Goal: Task Accomplishment & Management: Use online tool/utility

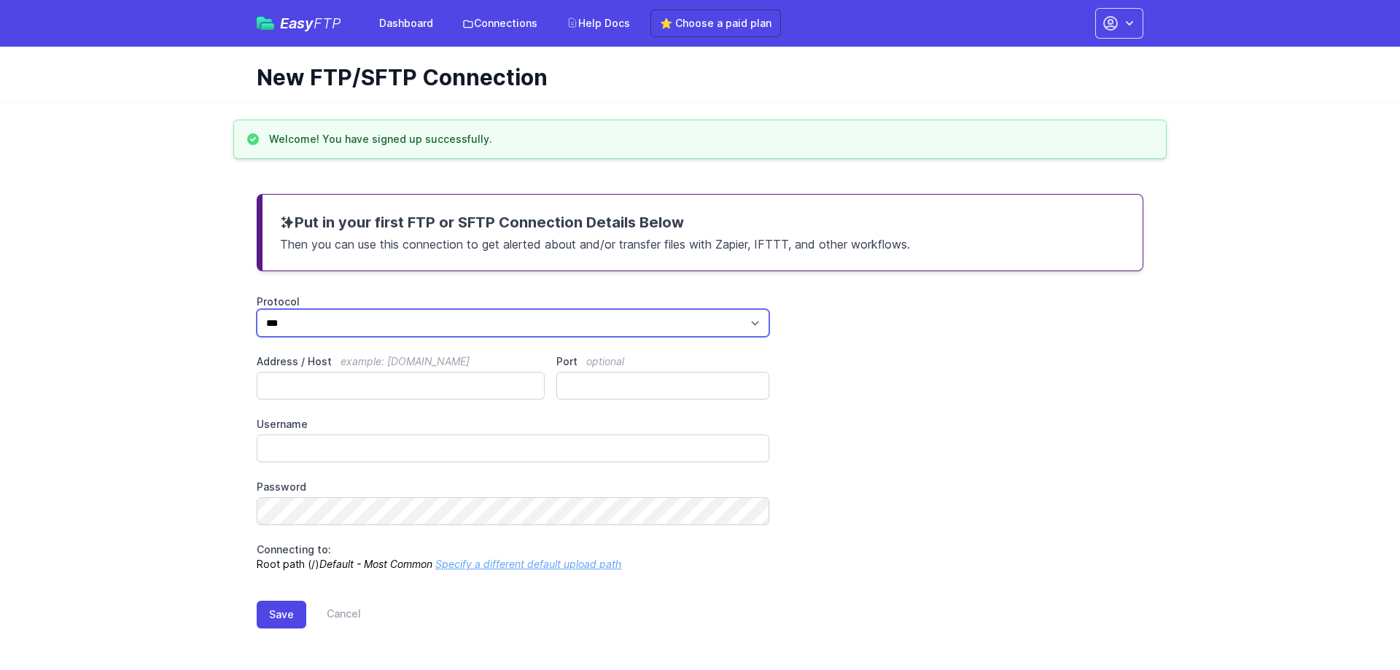
click at [455, 322] on select "*** **** ****" at bounding box center [513, 323] width 513 height 28
drag, startPoint x: 455, startPoint y: 322, endPoint x: 341, endPoint y: 343, distance: 115.7
click at [455, 322] on select "*** **** ****" at bounding box center [513, 323] width 513 height 28
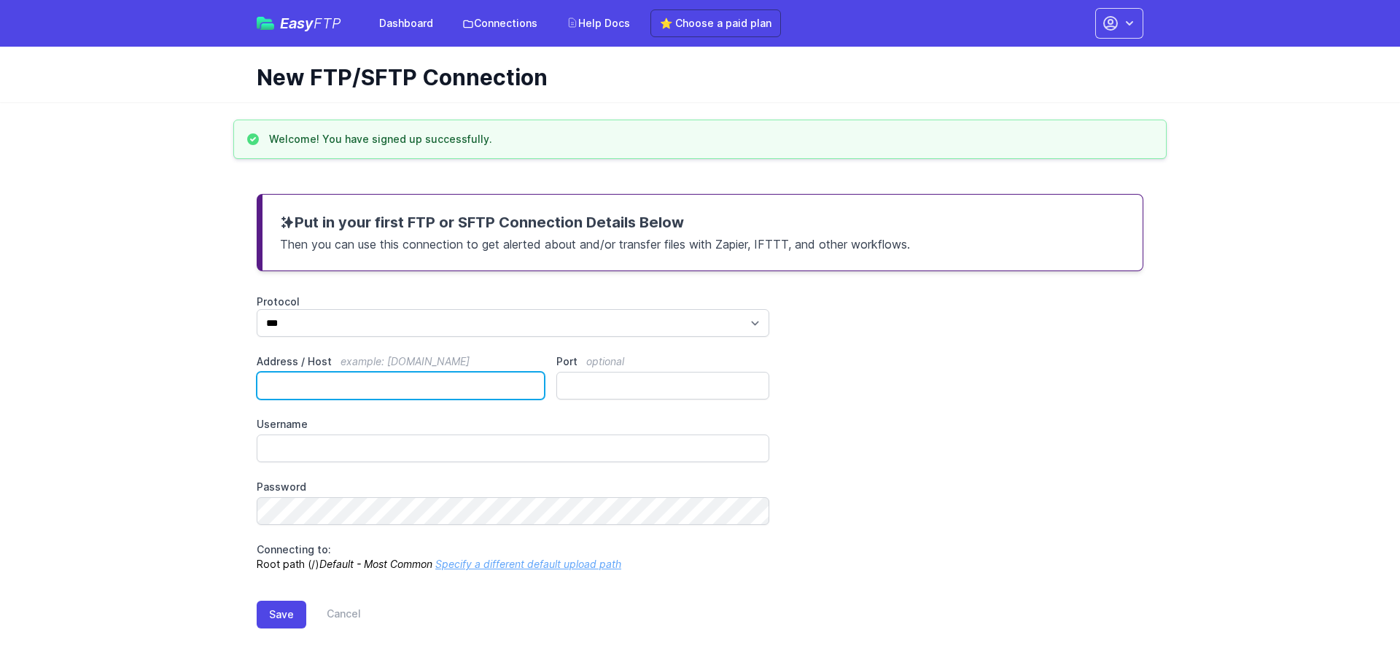
click at [397, 382] on input "Address / Host example: ftp.mydomain.com" at bounding box center [401, 386] width 288 height 28
type input "**********"
click at [551, 339] on div "**********" at bounding box center [700, 433] width 887 height 277
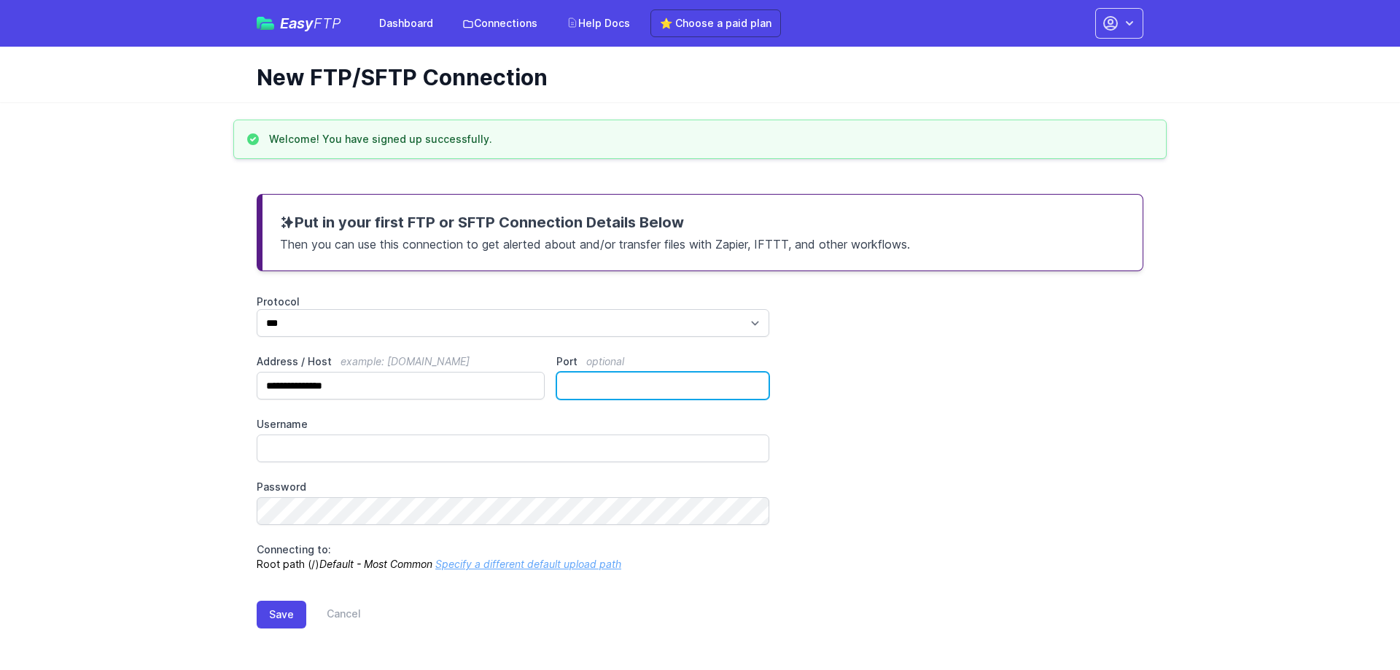
click at [596, 383] on input "Port optional" at bounding box center [662, 386] width 213 height 28
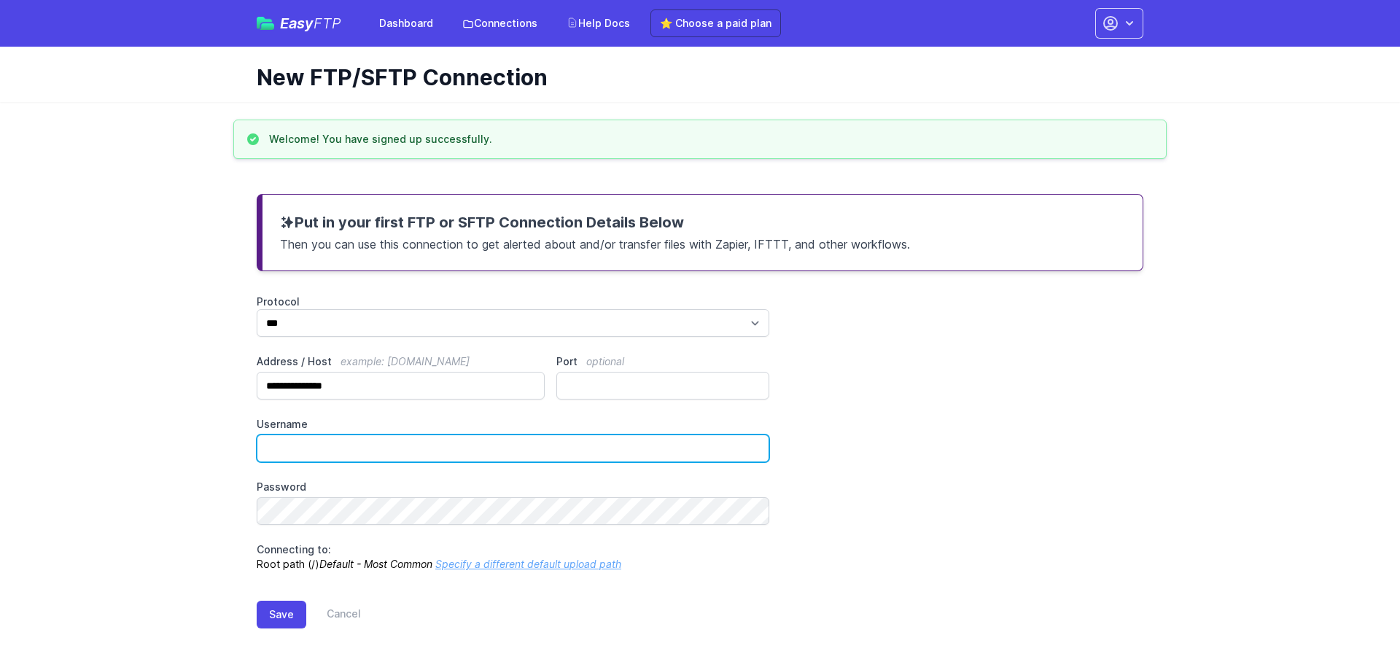
click at [315, 454] on input "Username" at bounding box center [513, 449] width 513 height 28
click at [361, 444] on input "Username" at bounding box center [513, 449] width 513 height 28
paste input "********"
type input "********"
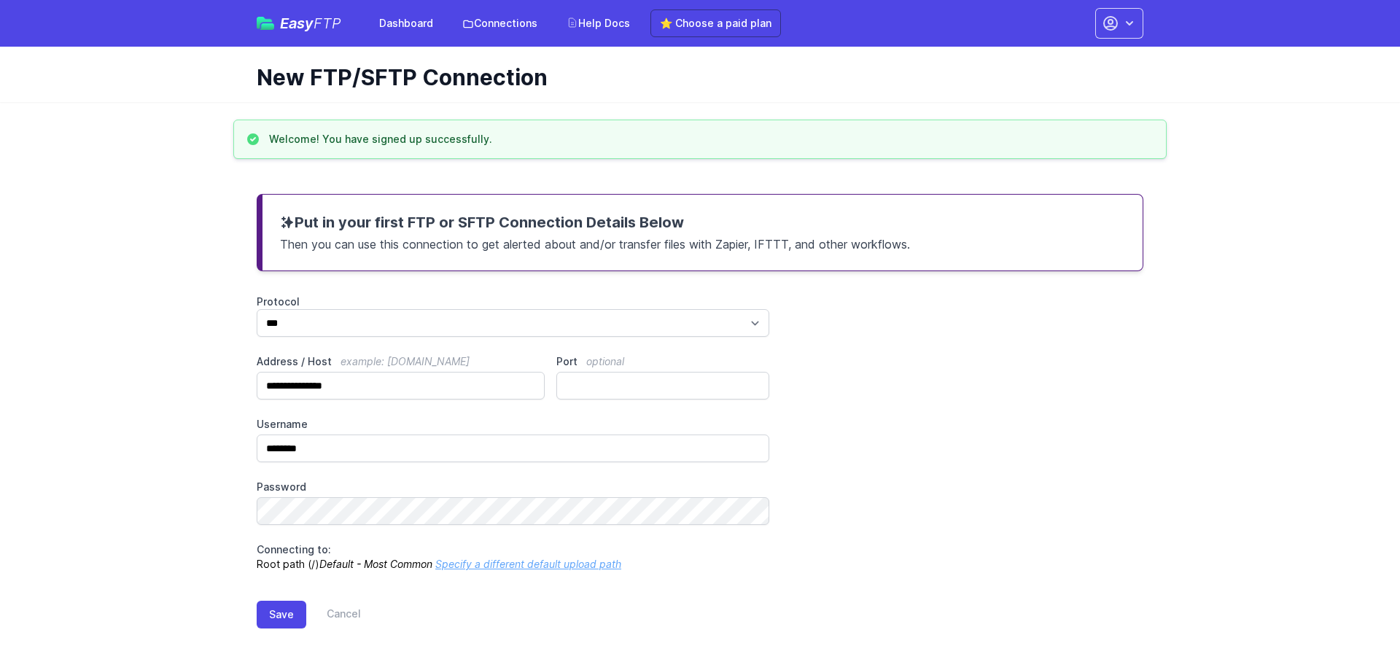
drag, startPoint x: 15, startPoint y: 449, endPoint x: 112, endPoint y: 471, distance: 99.4
click at [15, 449] on main "**********" at bounding box center [700, 395] width 1400 height 550
click at [300, 611] on button "Save" at bounding box center [282, 615] width 50 height 28
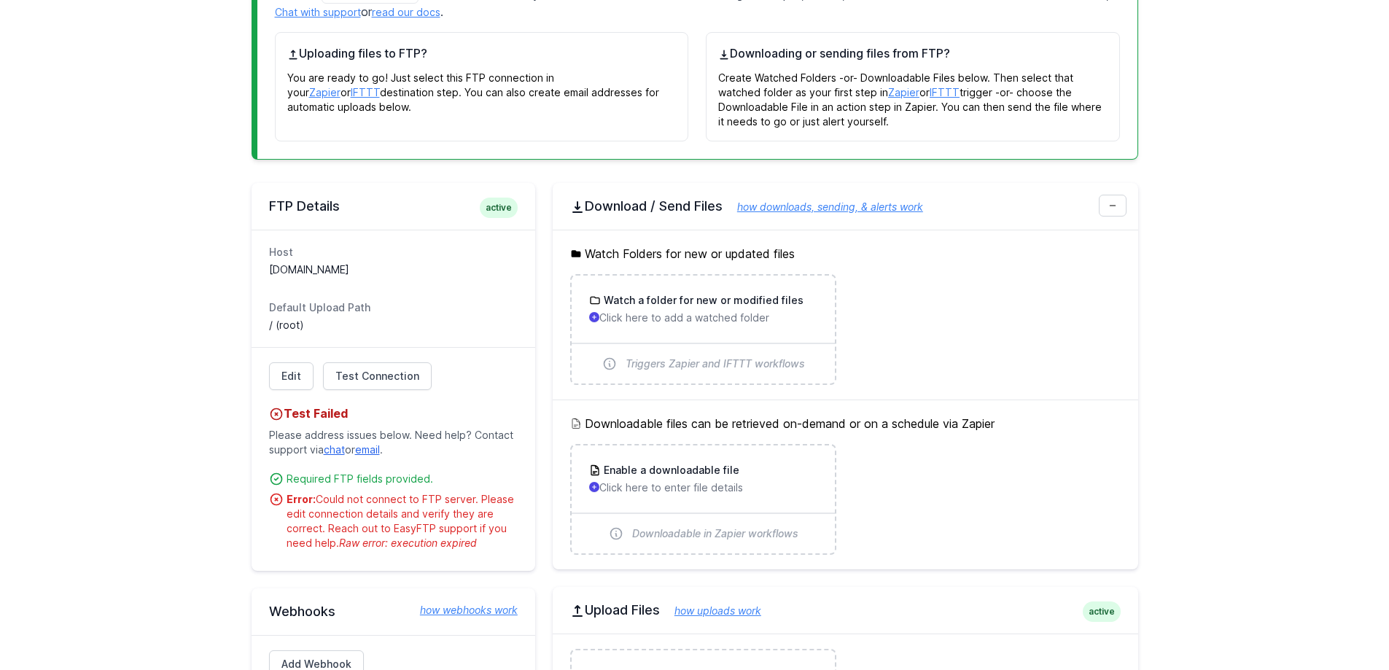
scroll to position [292, 0]
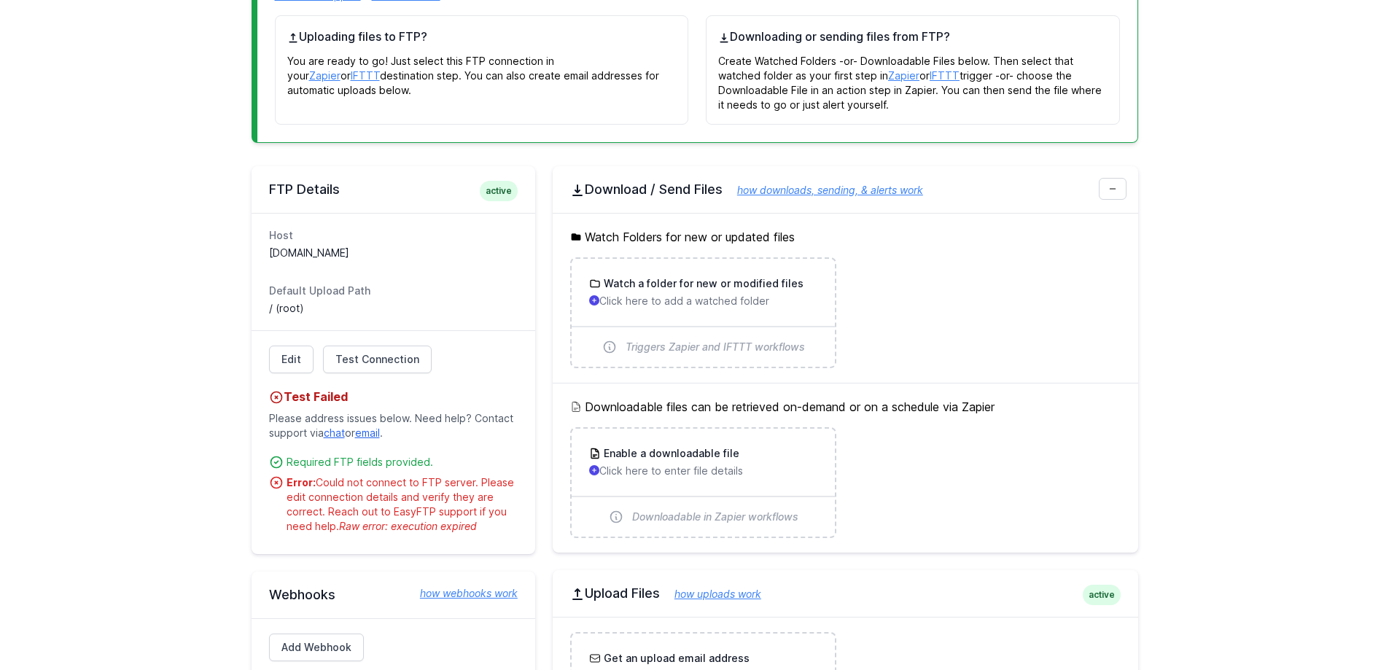
drag, startPoint x: 1222, startPoint y: 81, endPoint x: 1249, endPoint y: 1, distance: 83.9
click at [1224, 77] on main "Connection was successfully created. You did it! What's next? Click the Test Co…" at bounding box center [694, 370] width 1389 height 1035
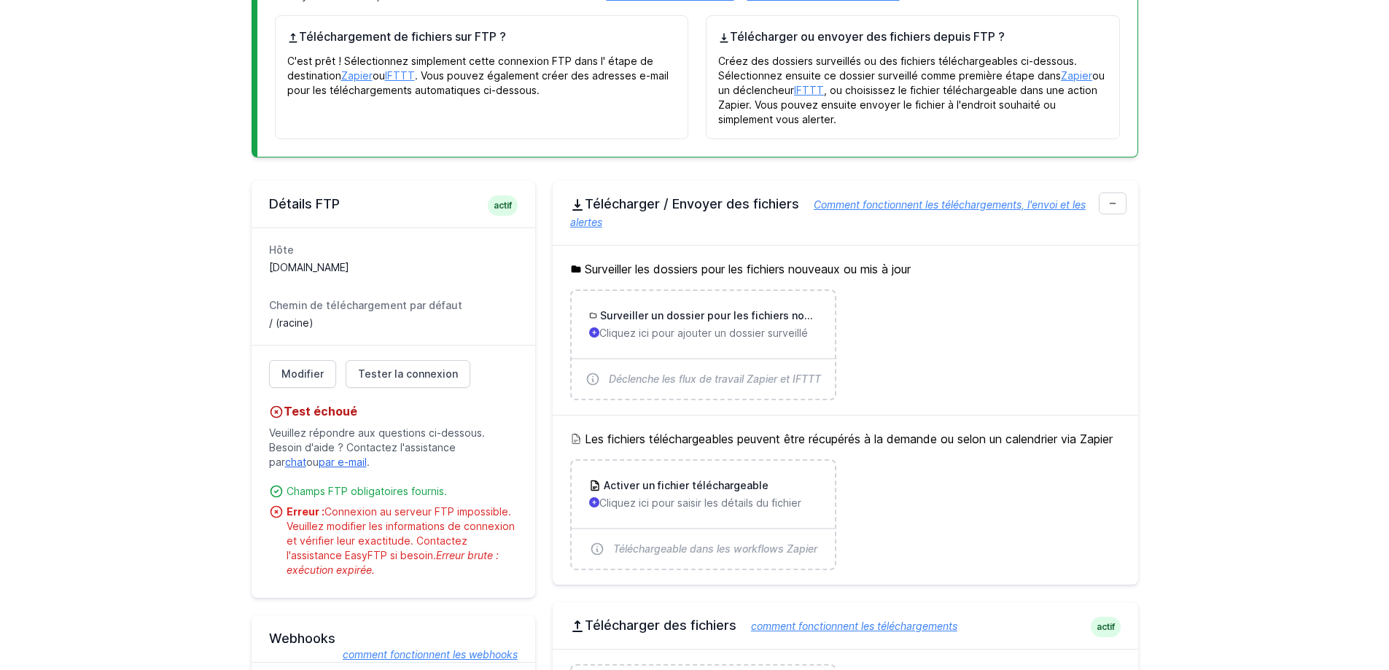
scroll to position [270, 0]
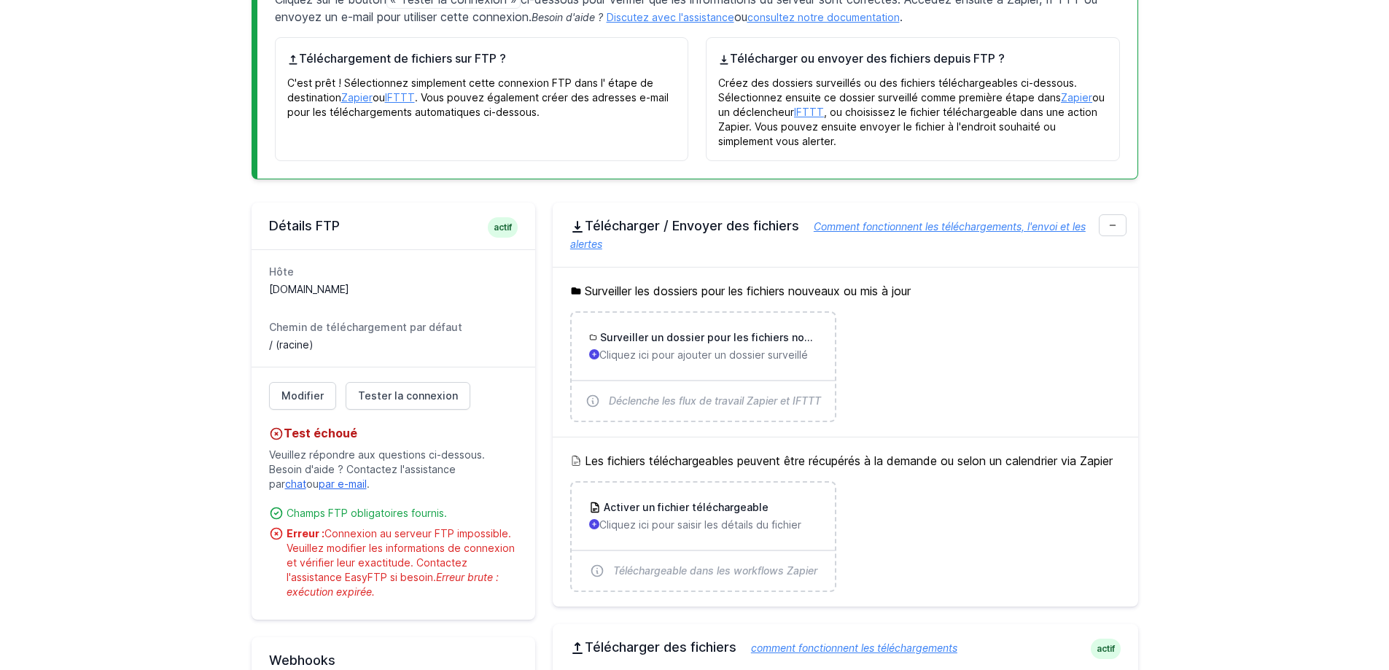
click at [96, 389] on main "La connexion a été créée avec succès. Tu as réussi ! Et ensuite ? Cliquez sur l…" at bounding box center [694, 417] width 1389 height 1084
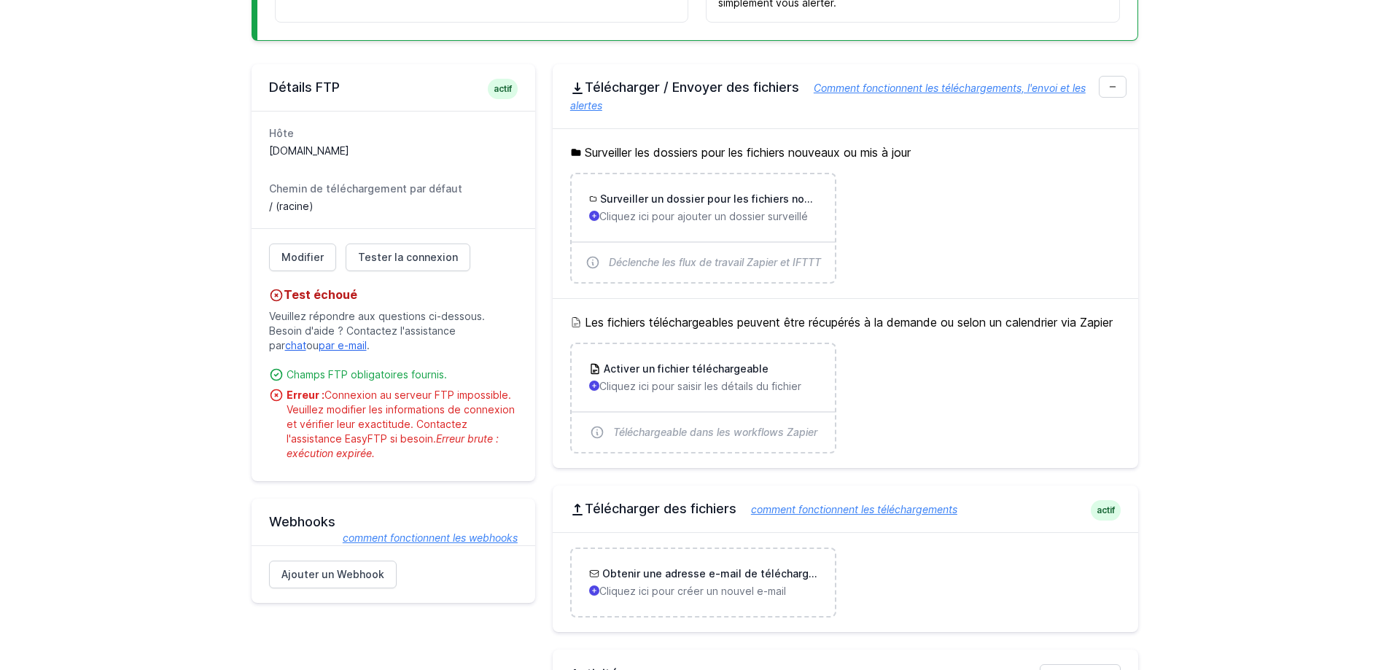
scroll to position [416, 0]
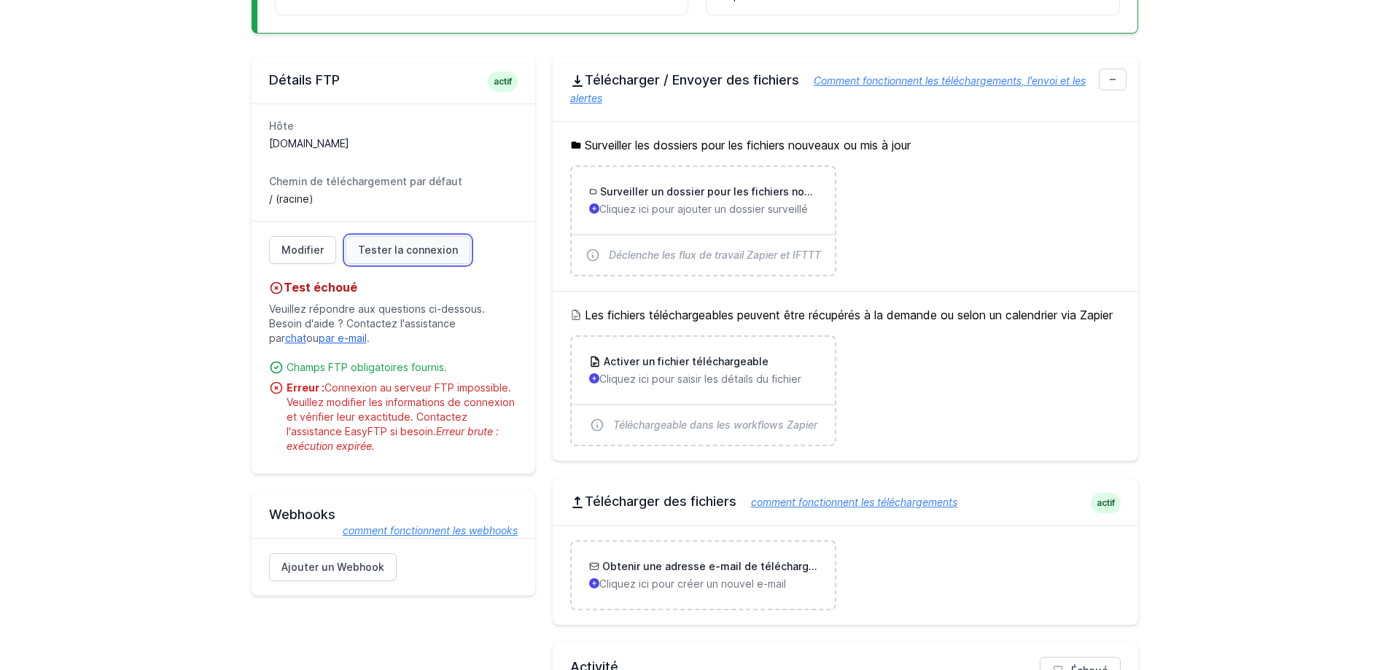
click at [422, 260] on link "Tester la connexion" at bounding box center [408, 250] width 125 height 28
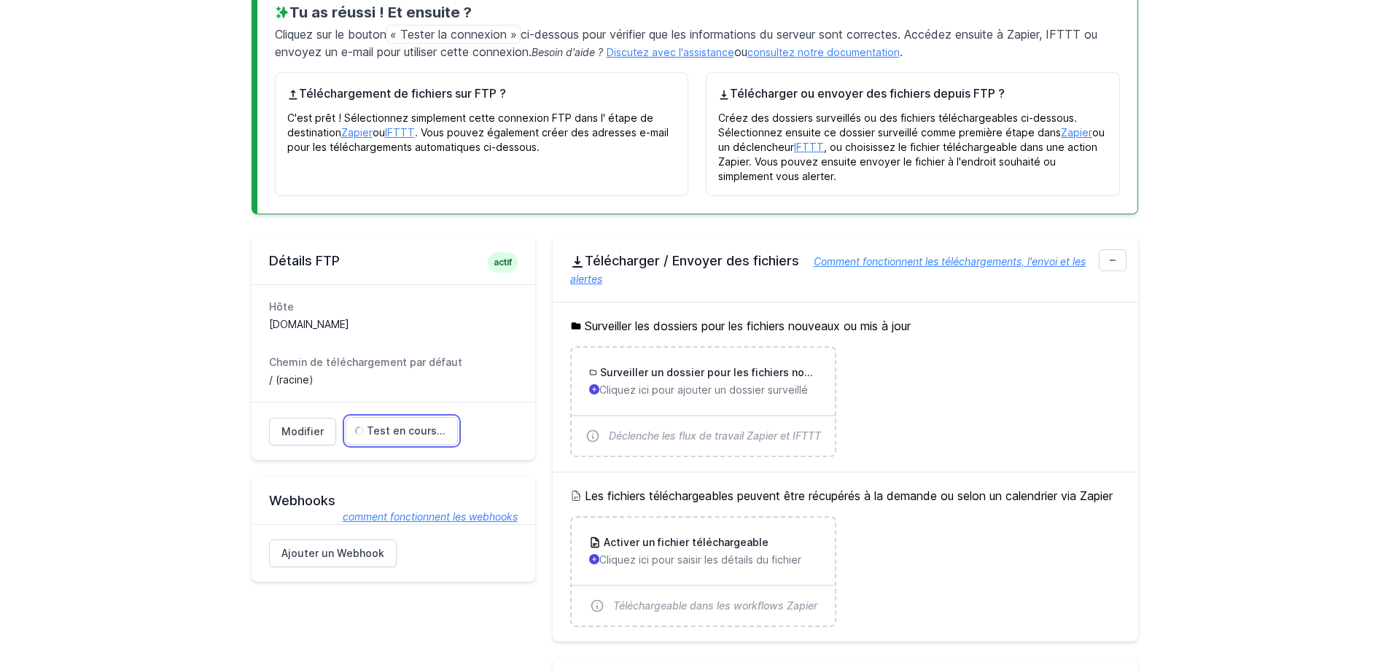
scroll to position [197, 0]
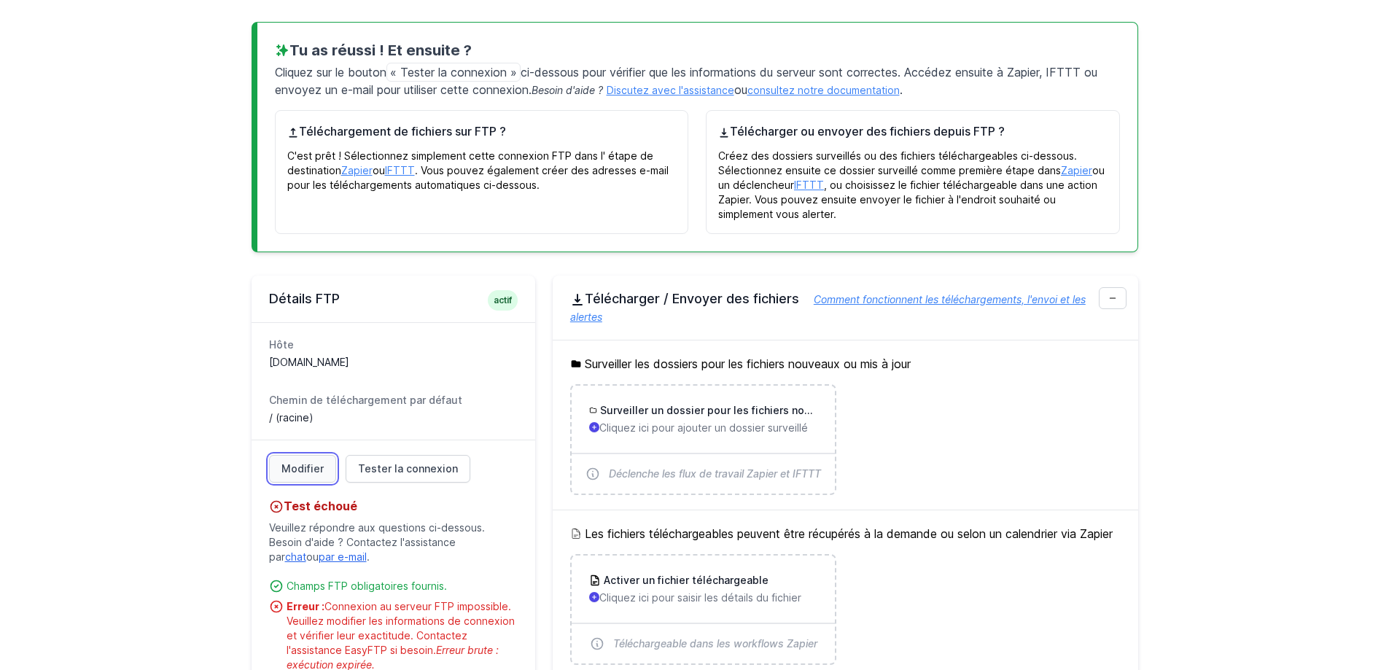
click at [300, 461] on font "Modifier" at bounding box center [302, 468] width 42 height 15
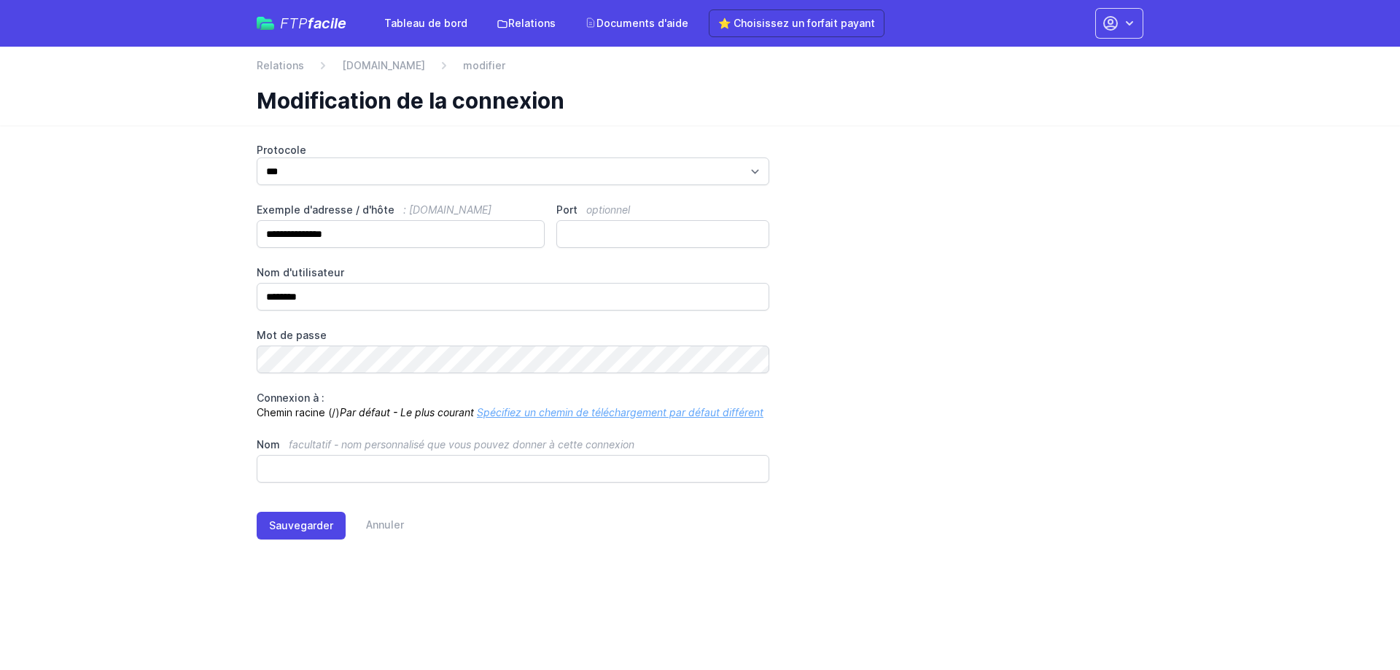
drag, startPoint x: 58, startPoint y: 184, endPoint x: 98, endPoint y: 219, distance: 53.3
click at [58, 184] on main "**********" at bounding box center [700, 352] width 1400 height 455
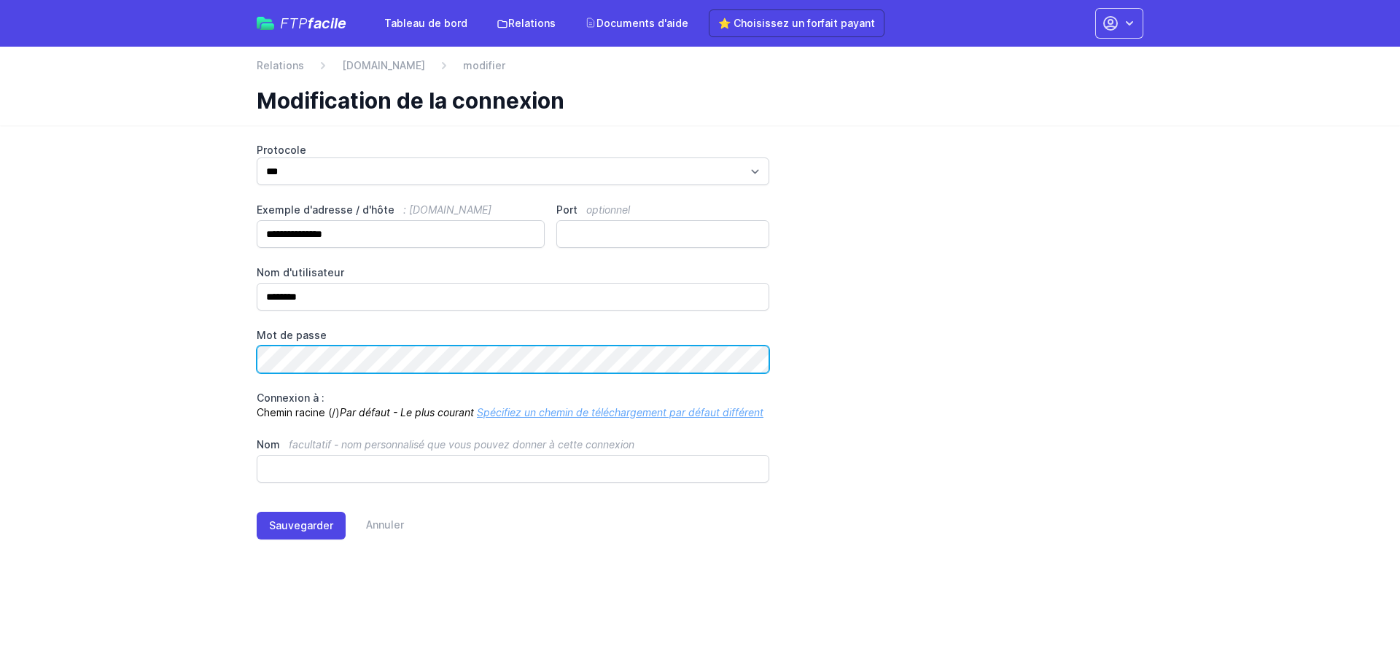
click at [133, 359] on main "**********" at bounding box center [700, 352] width 1400 height 455
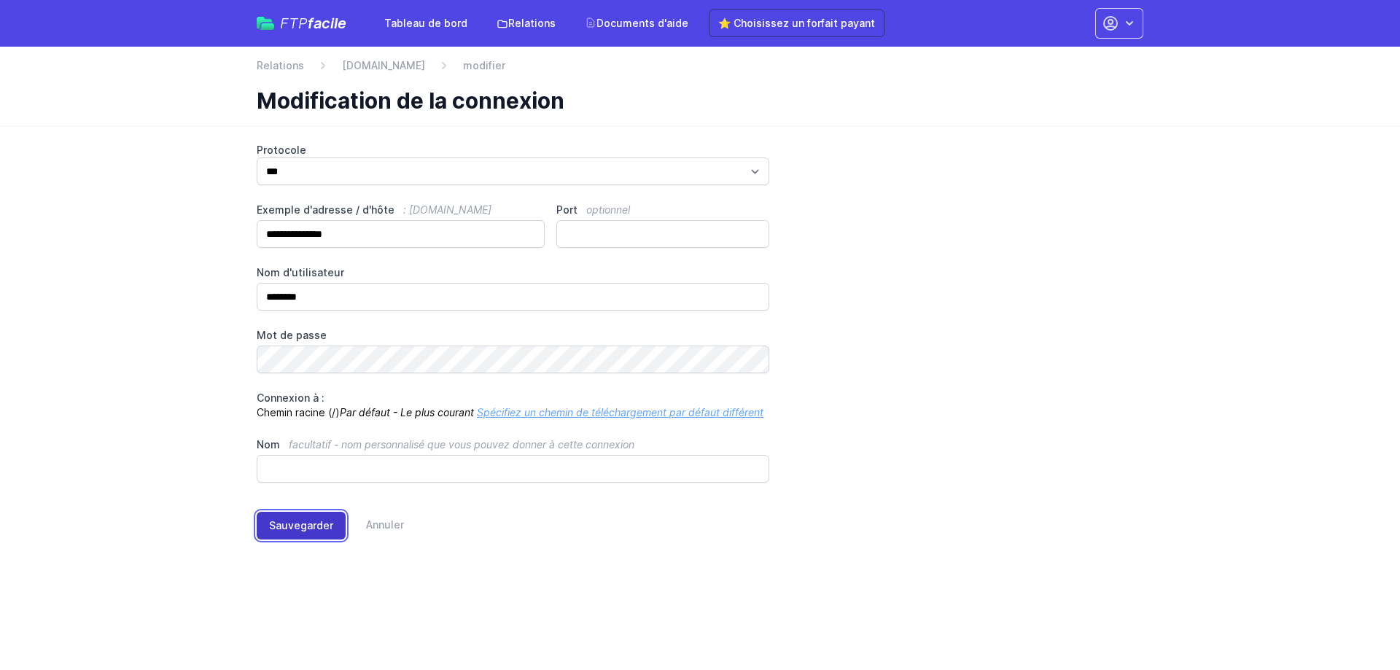
click at [313, 528] on font "Sauvegarder" at bounding box center [301, 525] width 64 height 12
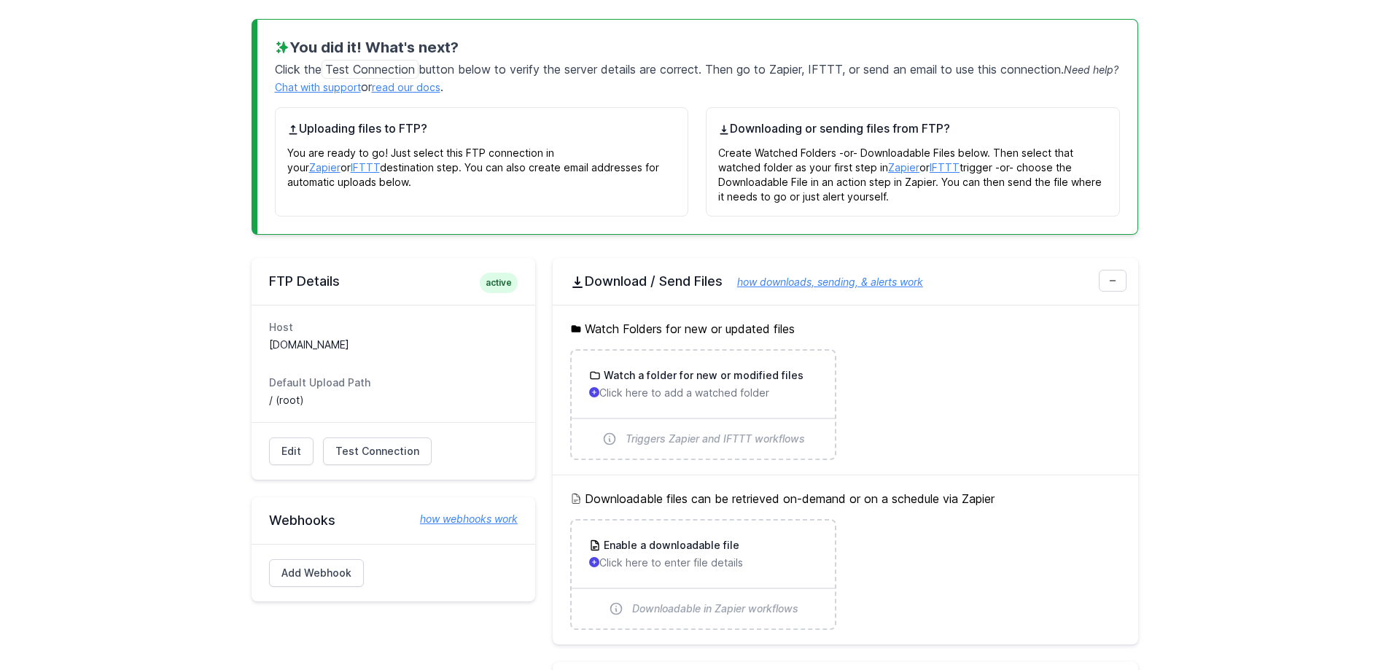
scroll to position [217, 0]
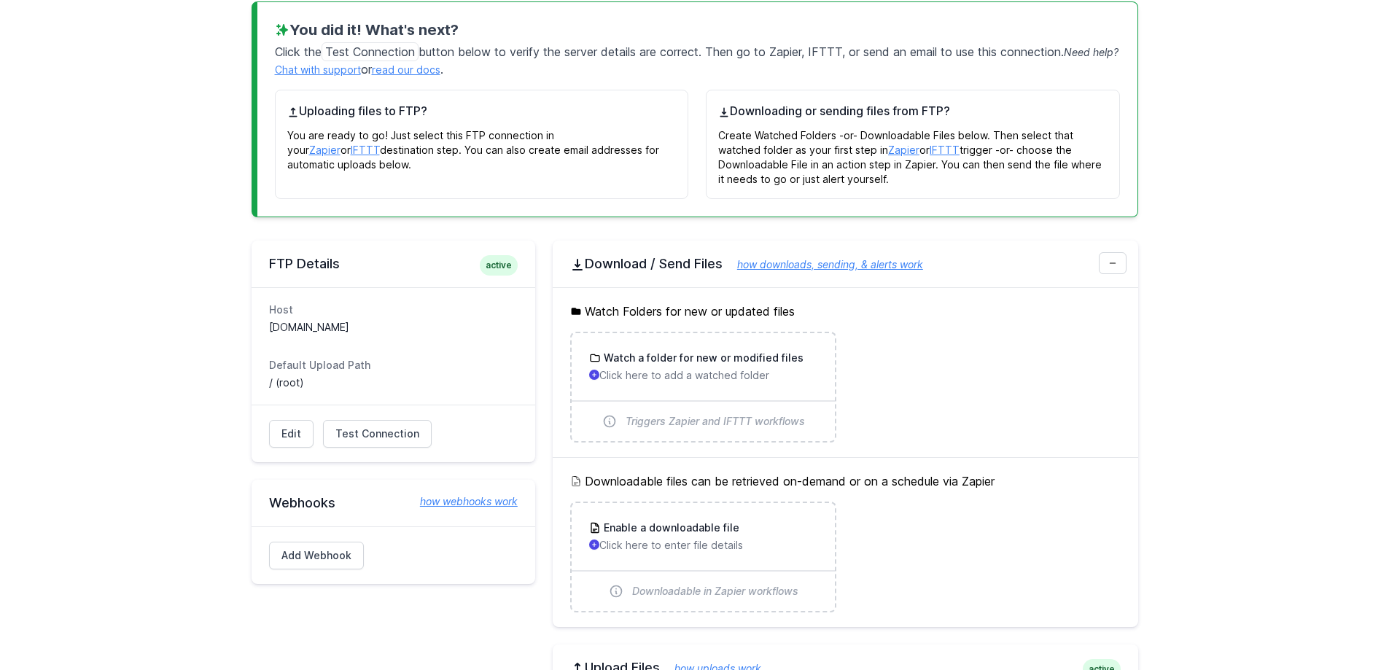
drag, startPoint x: 373, startPoint y: 328, endPoint x: 254, endPoint y: 332, distance: 119.6
click at [254, 332] on div "Host ftp.bcsystem.fr Default Upload Path / (root)" at bounding box center [394, 345] width 284 height 117
copy dd "[DOMAIN_NAME]"
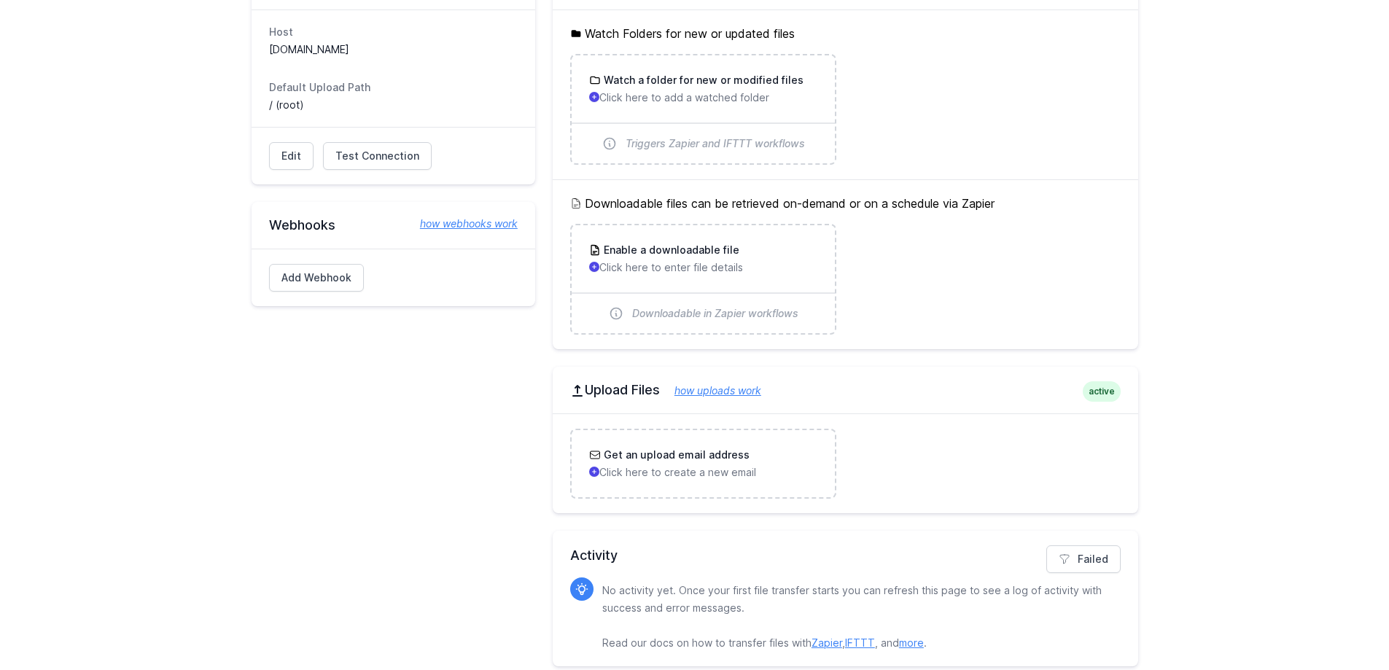
scroll to position [509, 0]
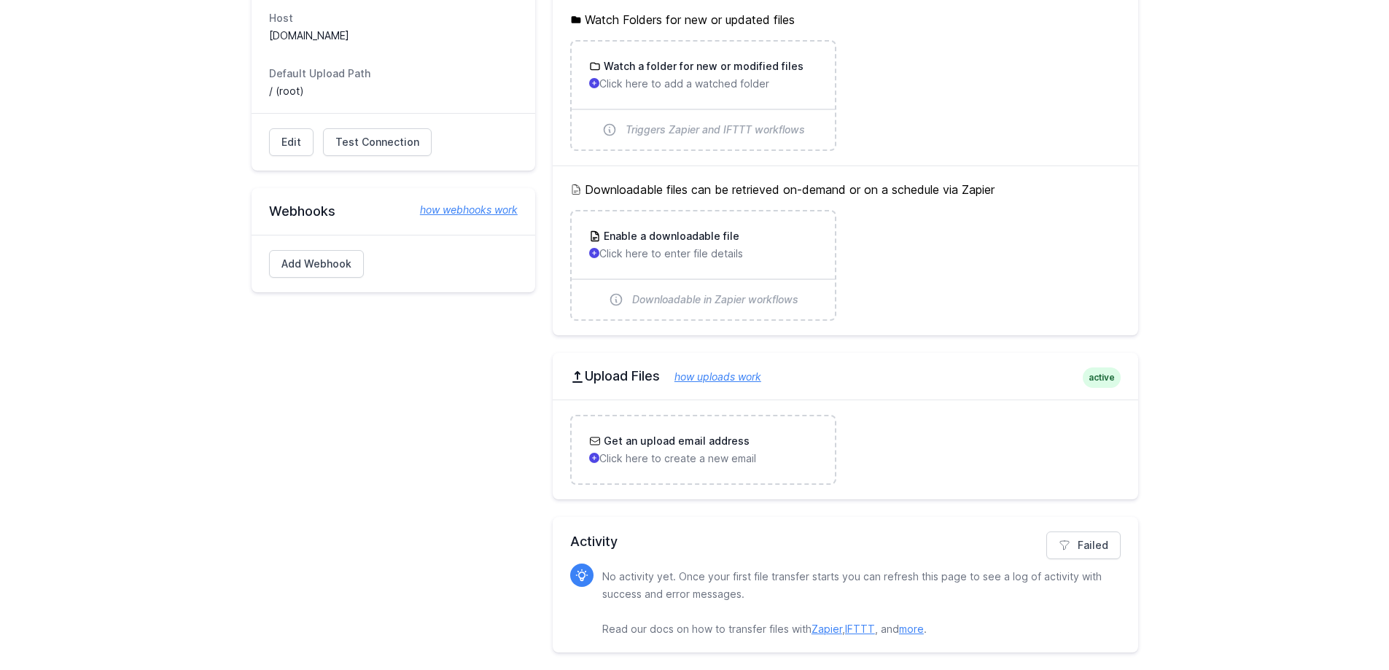
click at [726, 380] on link "how uploads work" at bounding box center [710, 376] width 101 height 12
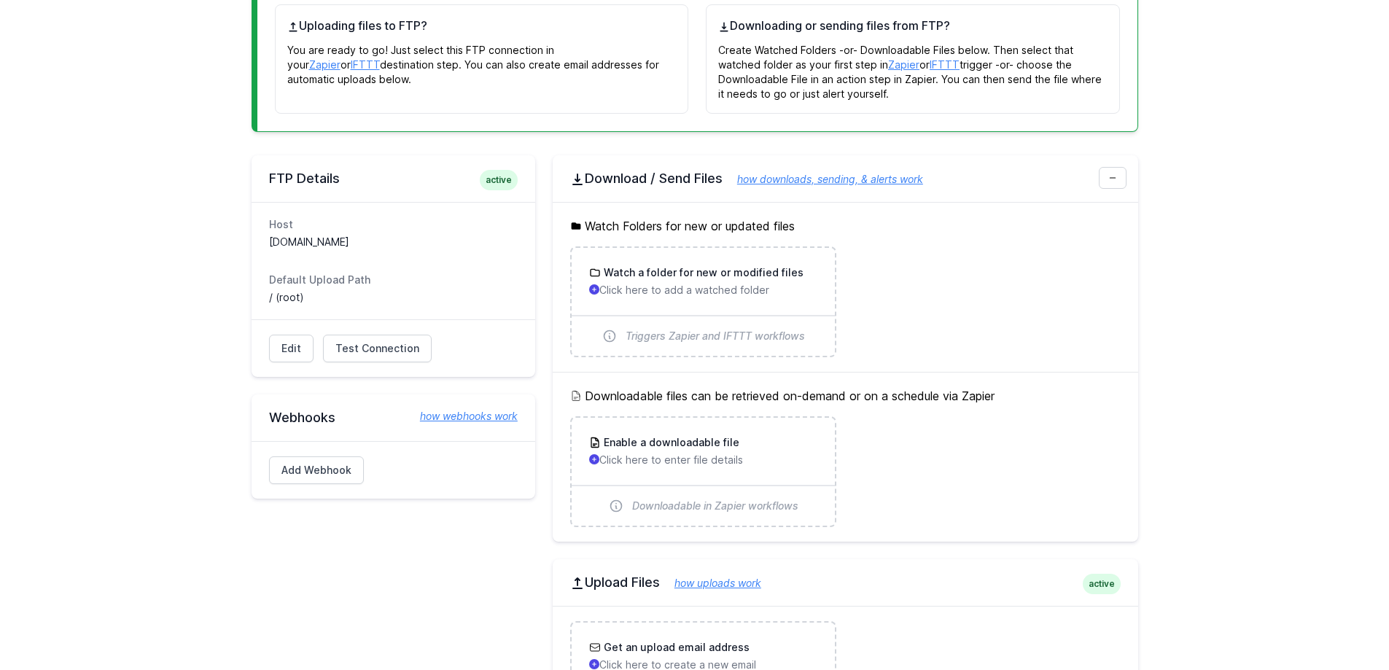
scroll to position [290, 0]
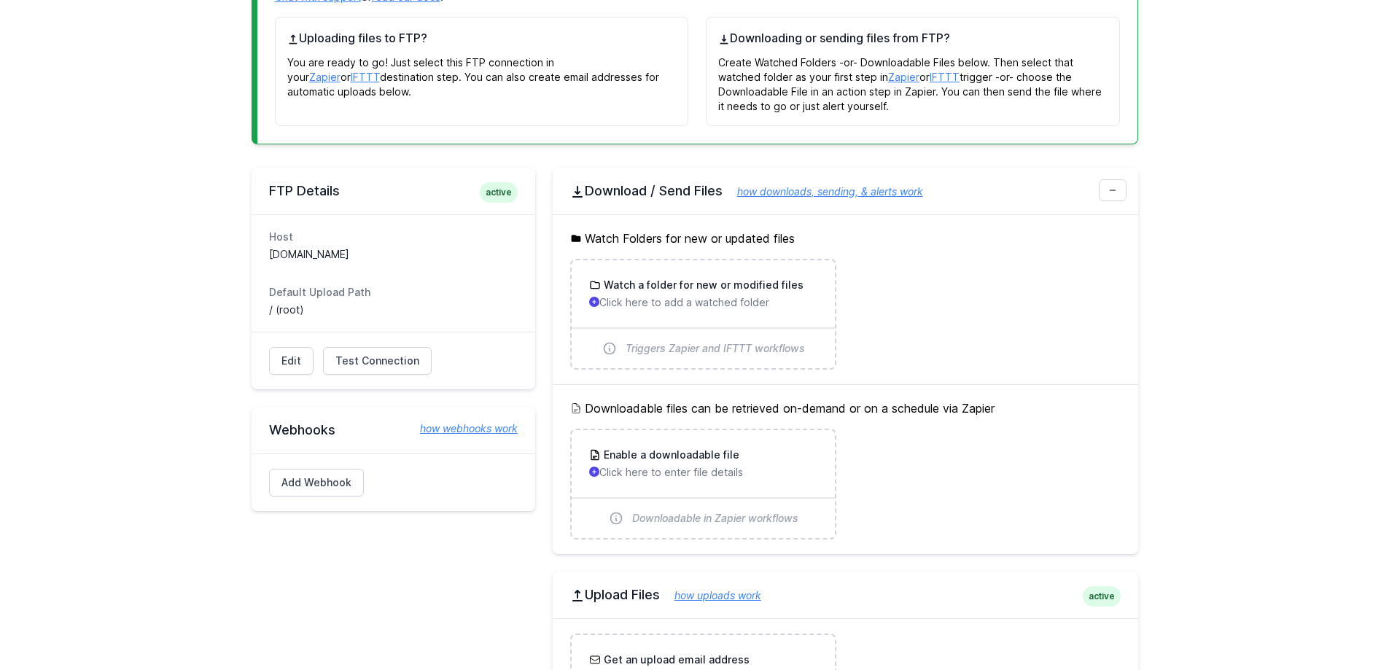
drag, startPoint x: 268, startPoint y: 309, endPoint x: 276, endPoint y: 311, distance: 8.9
click at [276, 311] on div "Host ftp.bcsystem.fr Default Upload Path / (root)" at bounding box center [394, 272] width 284 height 117
copy dd "/"
click at [366, 367] on span "Test Connection" at bounding box center [377, 361] width 84 height 15
click at [138, 348] on main "Connection was successfully updated. You did it! What's next? Click the Test Co…" at bounding box center [694, 371] width 1389 height 1035
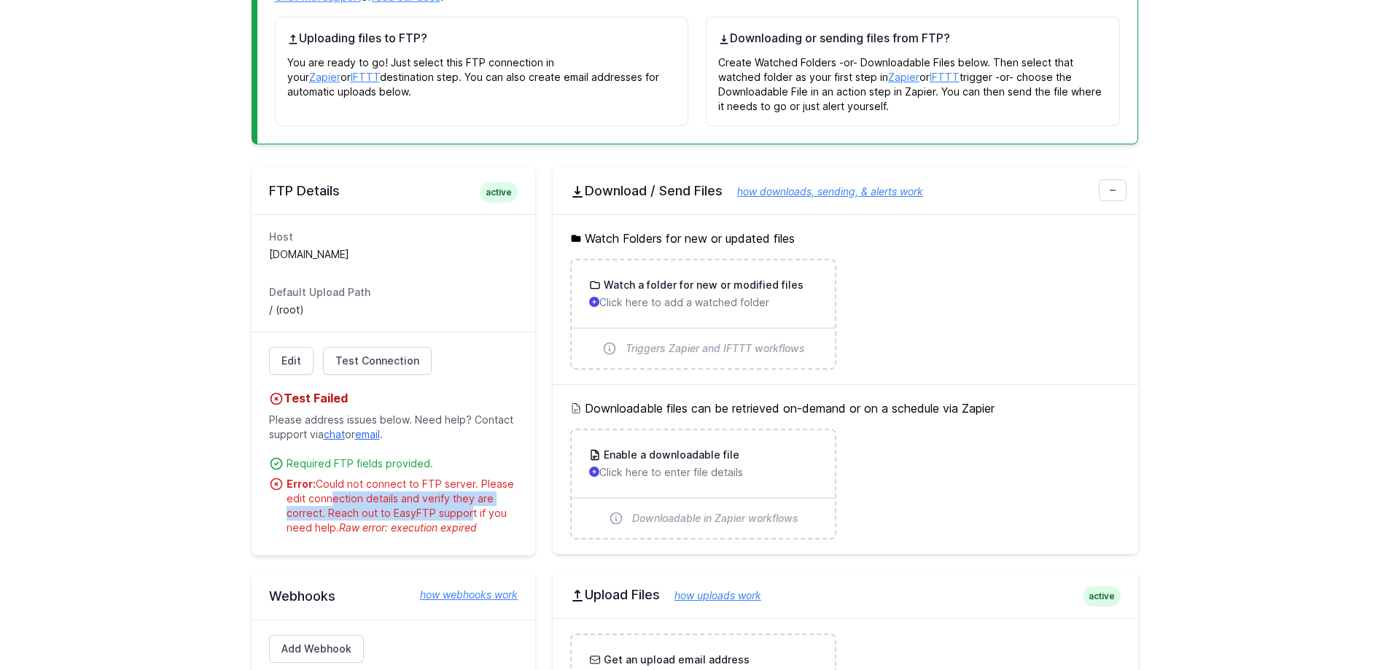
drag, startPoint x: 323, startPoint y: 502, endPoint x: 466, endPoint y: 518, distance: 143.8
click at [466, 518] on div "Error: Could not connect to FTP server. Please edit connection details and veri…" at bounding box center [402, 506] width 231 height 58
click at [352, 513] on div "Error: Could not connect to FTP server. Please edit connection details and veri…" at bounding box center [402, 506] width 231 height 58
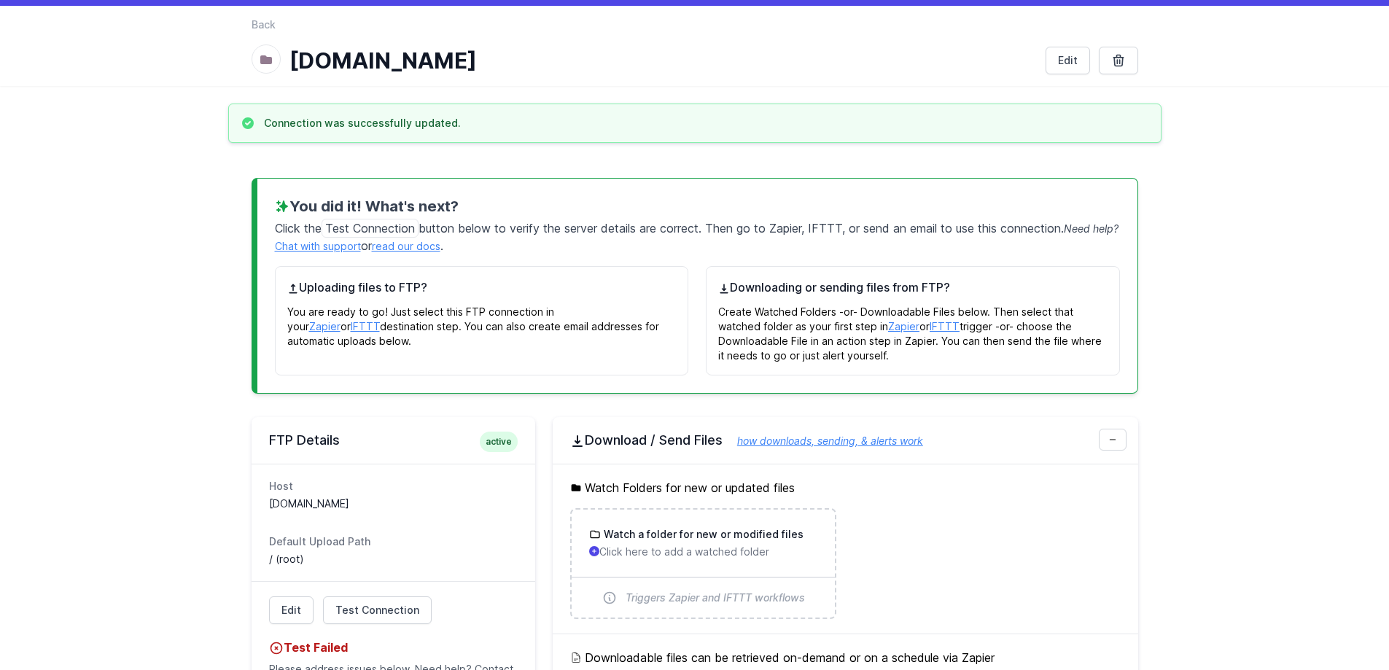
scroll to position [146, 0]
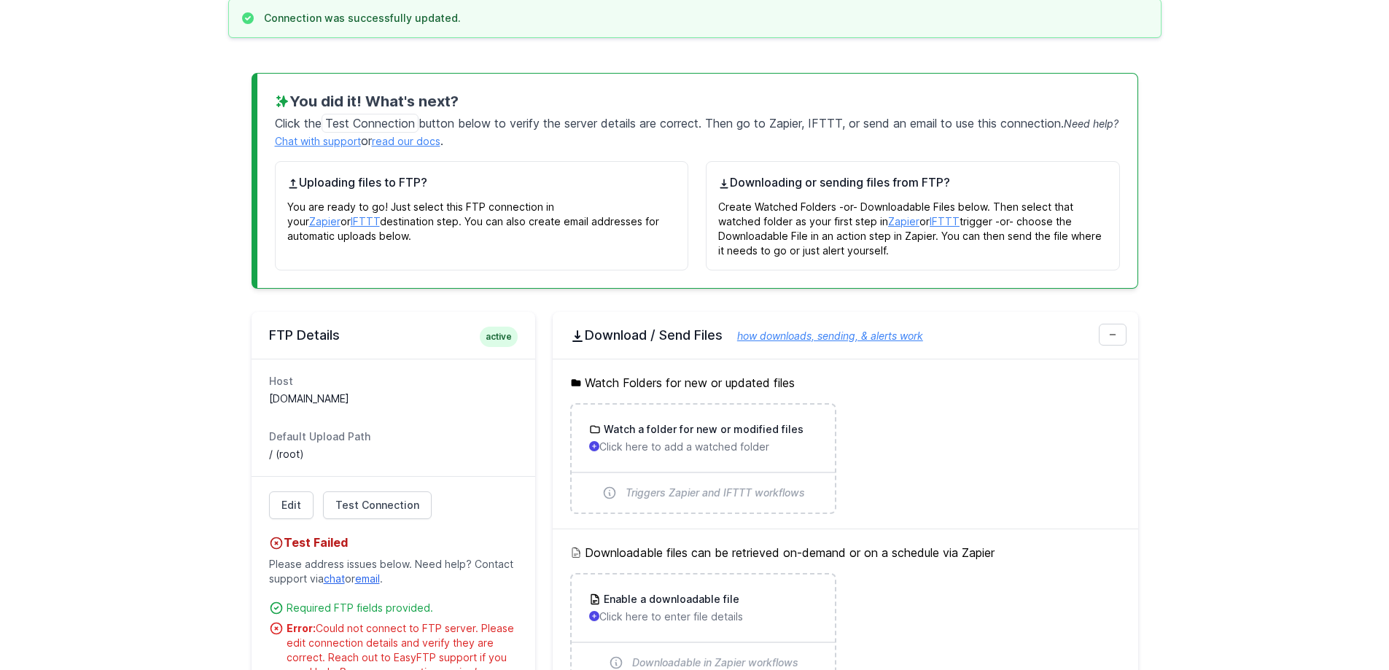
click at [300, 396] on dd "[DOMAIN_NAME]" at bounding box center [393, 398] width 249 height 15
copy dl "[DOMAIN_NAME]"
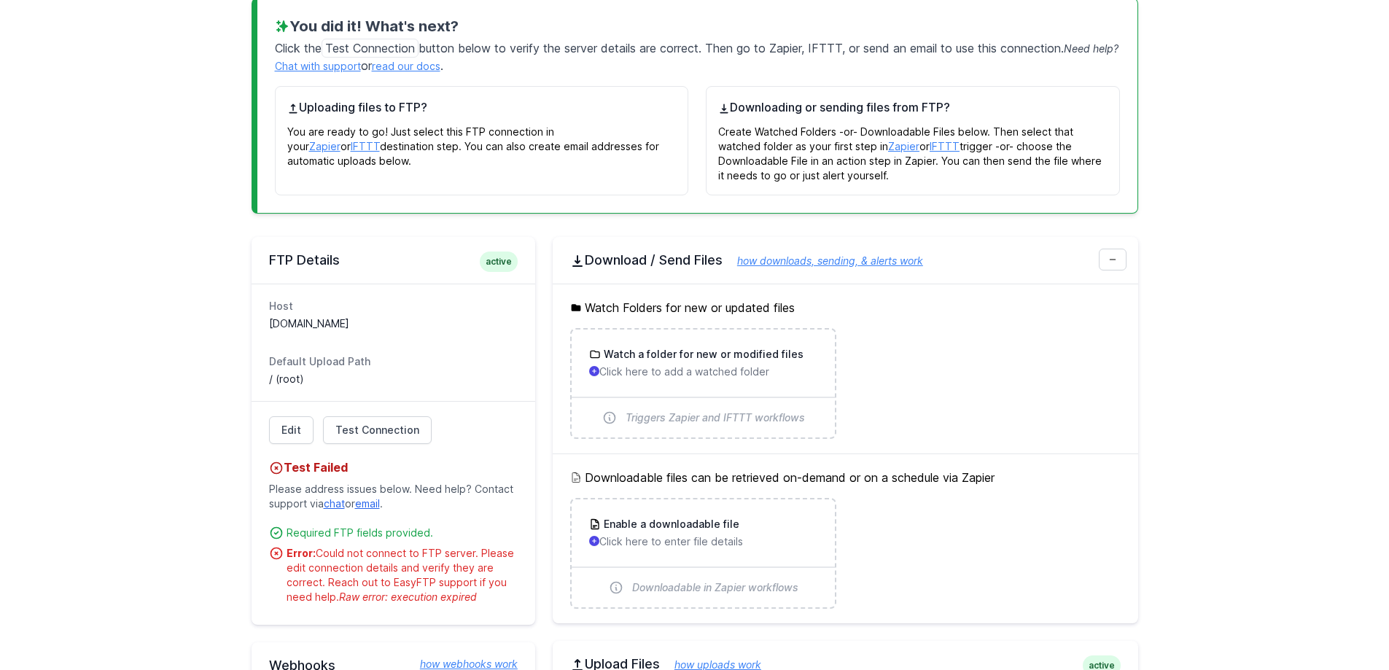
scroll to position [365, 0]
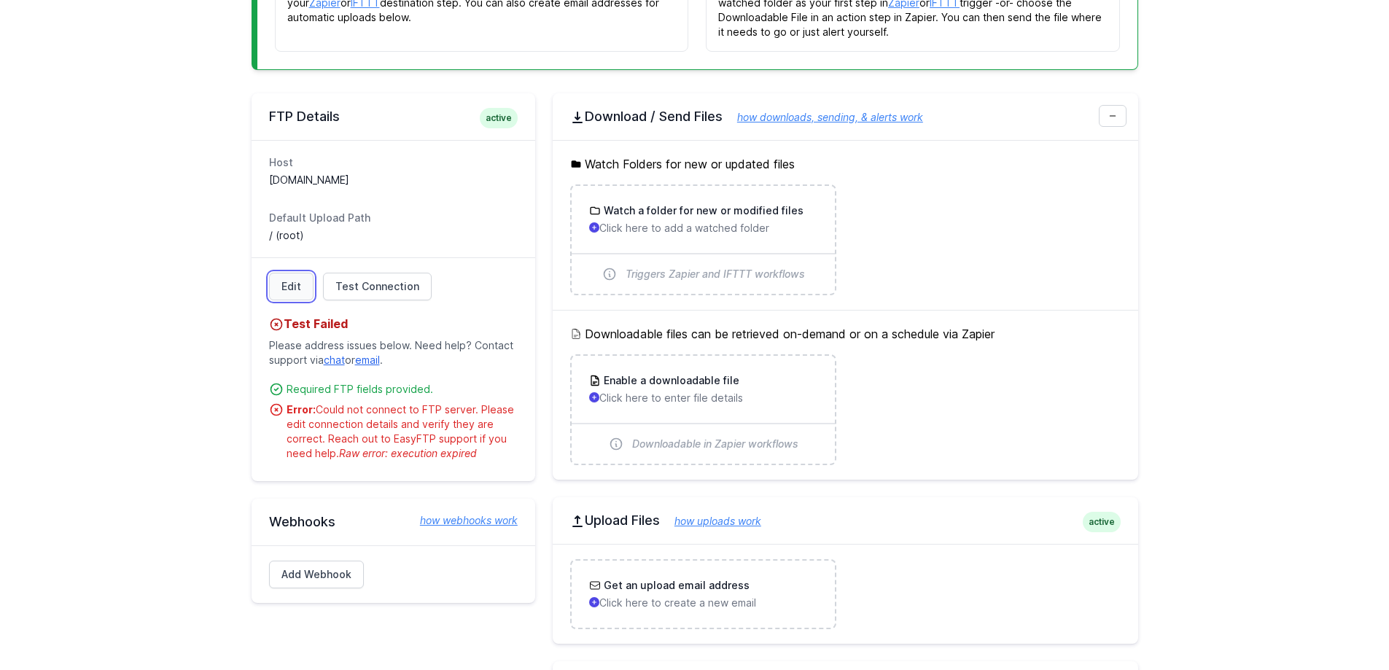
click at [288, 284] on link "Edit" at bounding box center [291, 287] width 44 height 28
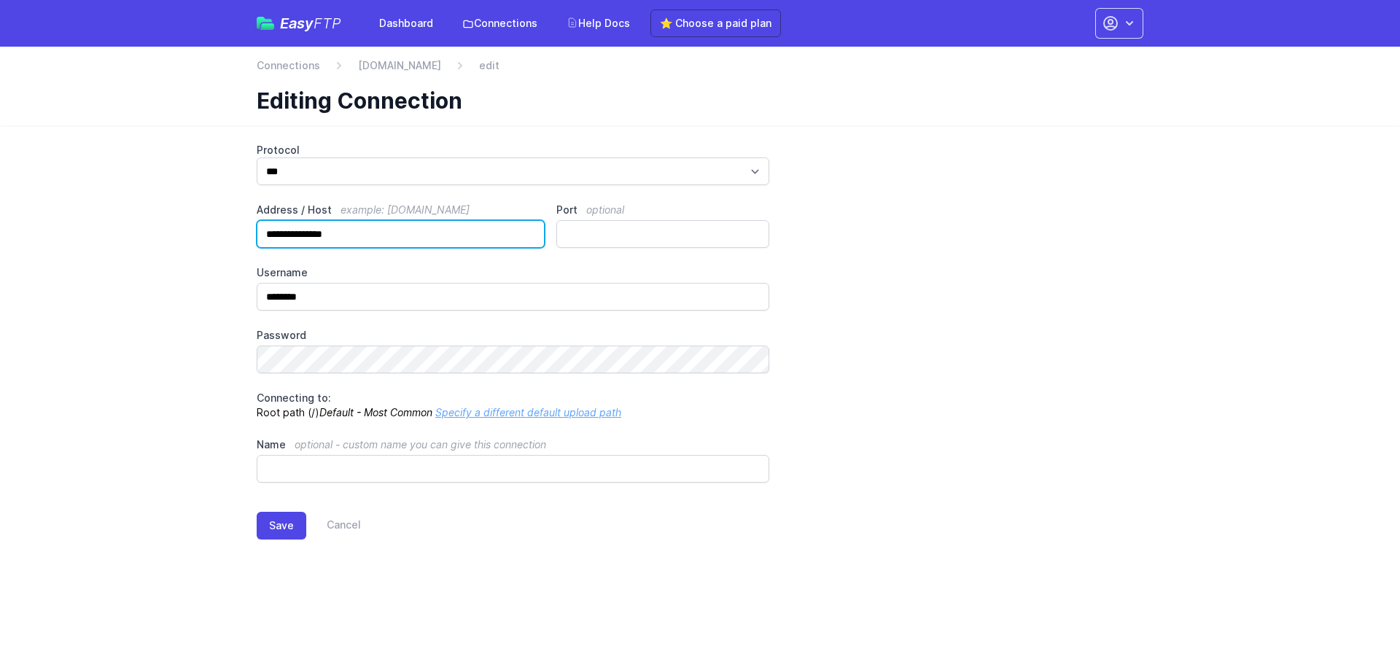
click at [340, 236] on input "**********" at bounding box center [401, 234] width 288 height 28
drag, startPoint x: 368, startPoint y: 234, endPoint x: 230, endPoint y: 234, distance: 137.8
click at [230, 234] on main "**********" at bounding box center [700, 352] width 1400 height 455
type input "**********"
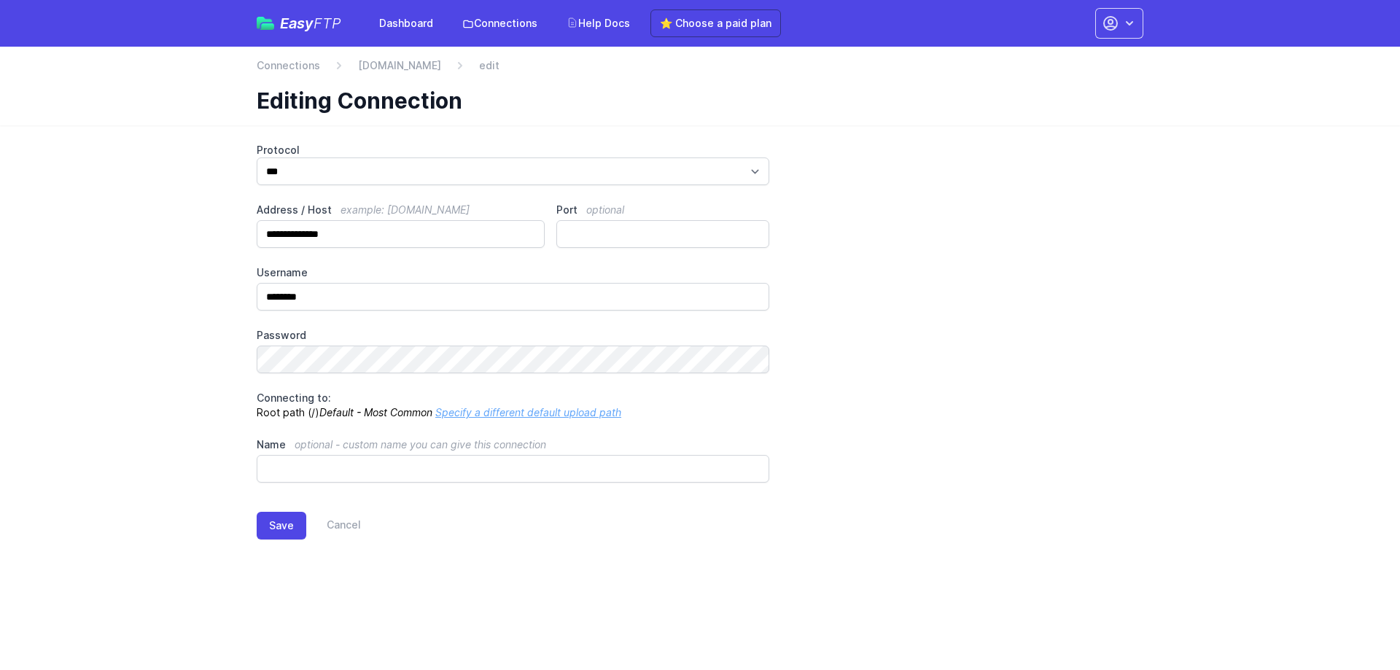
click at [200, 276] on main "**********" at bounding box center [700, 352] width 1400 height 455
click at [278, 527] on button "Save" at bounding box center [282, 526] width 50 height 28
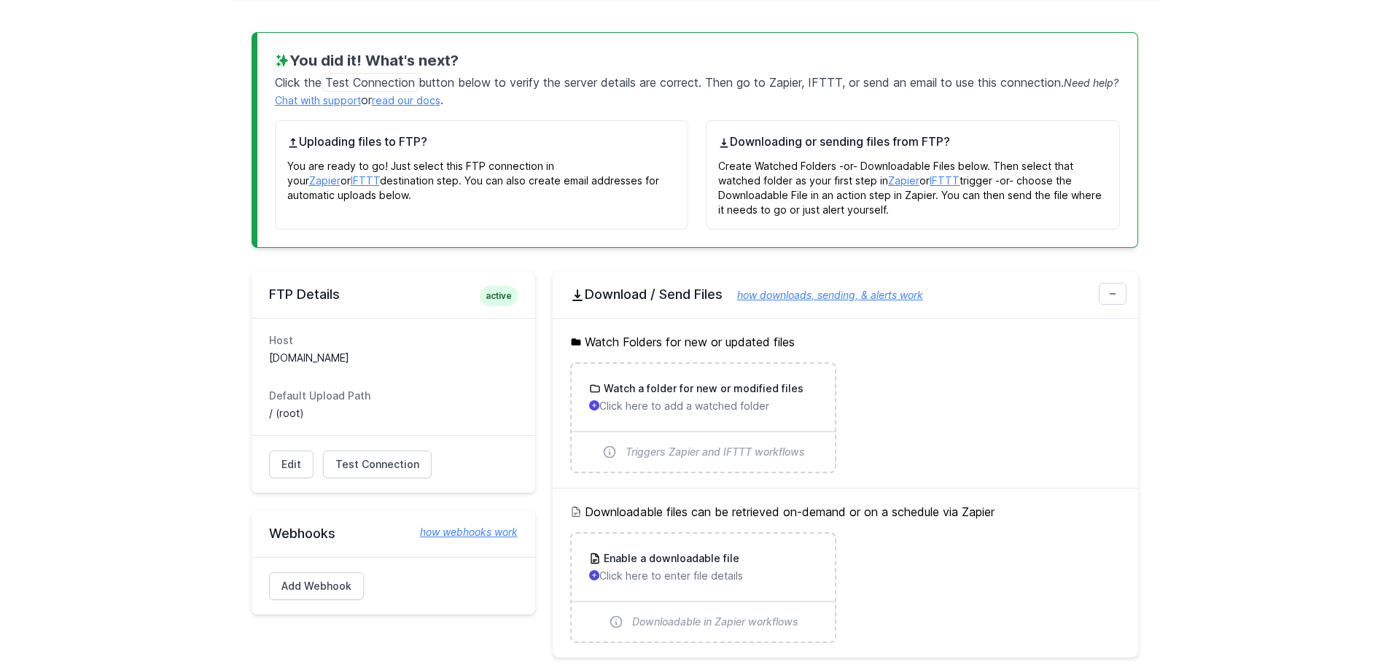
scroll to position [219, 0]
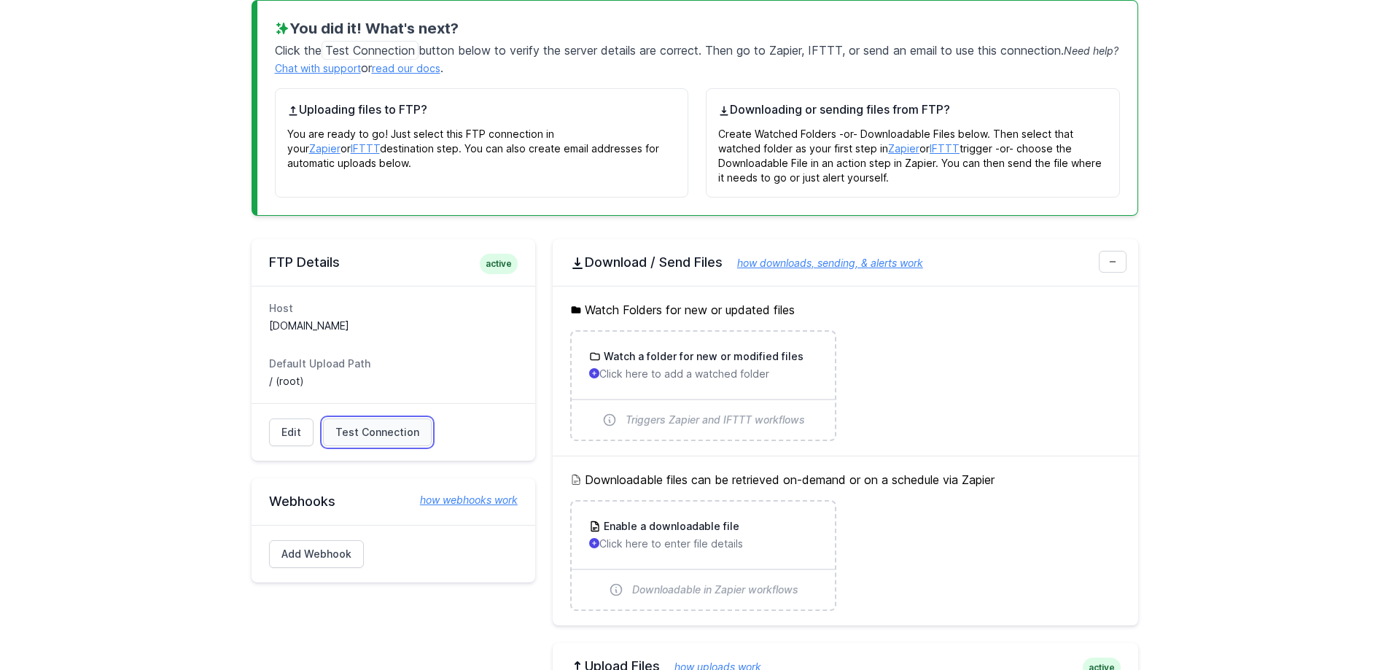
click at [371, 435] on span "Test Connection" at bounding box center [377, 432] width 84 height 15
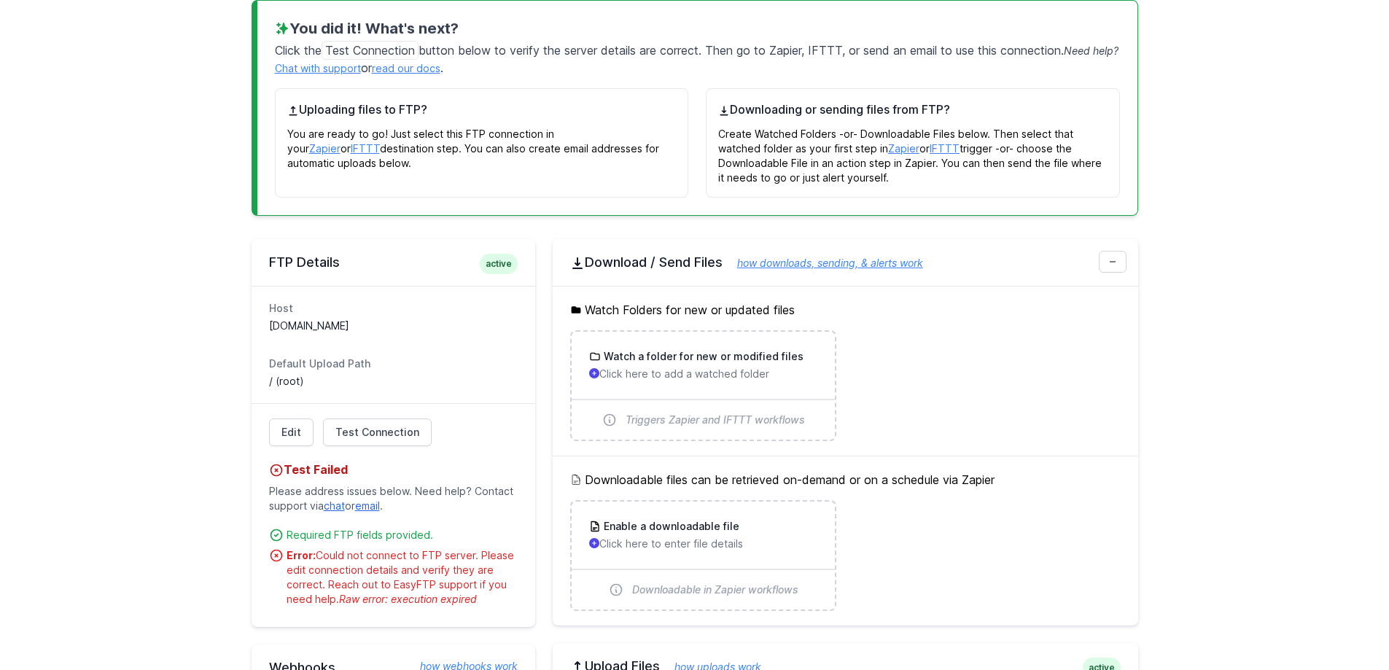
click at [165, 285] on main "Connection was successfully updated. You did it! What's next? Click the Test Co…" at bounding box center [694, 443] width 1389 height 1035
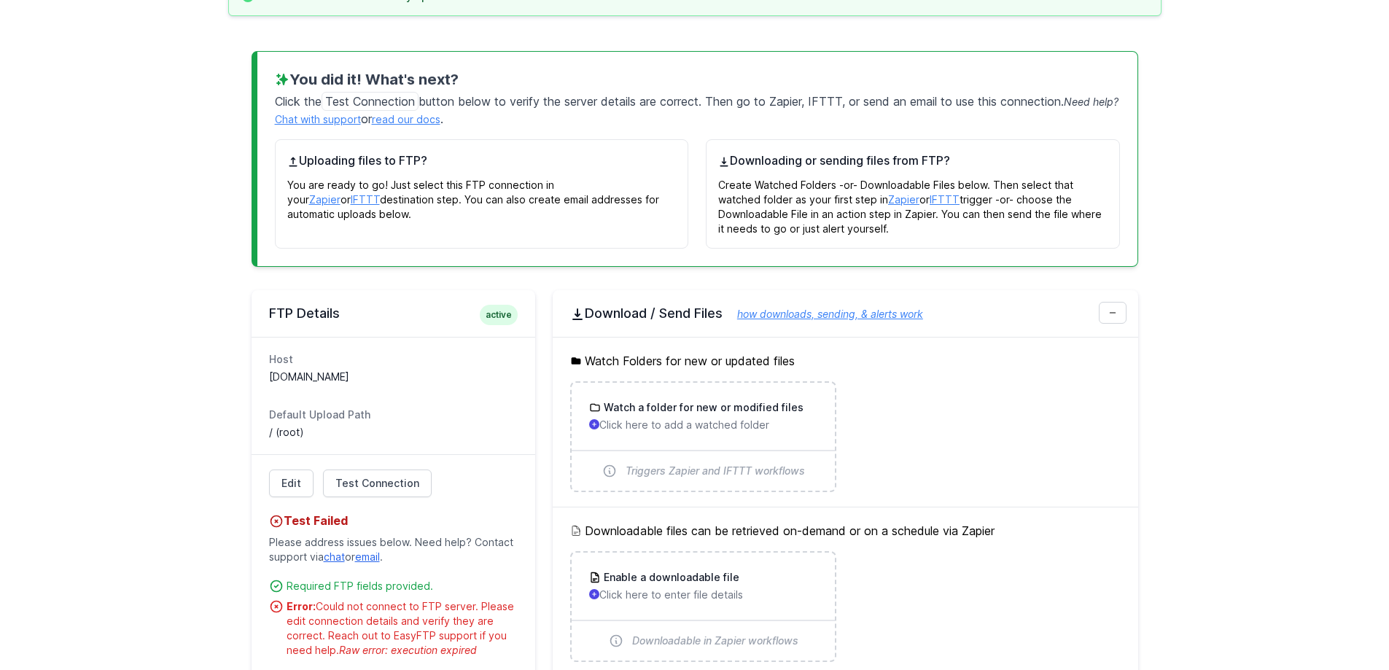
scroll to position [292, 0]
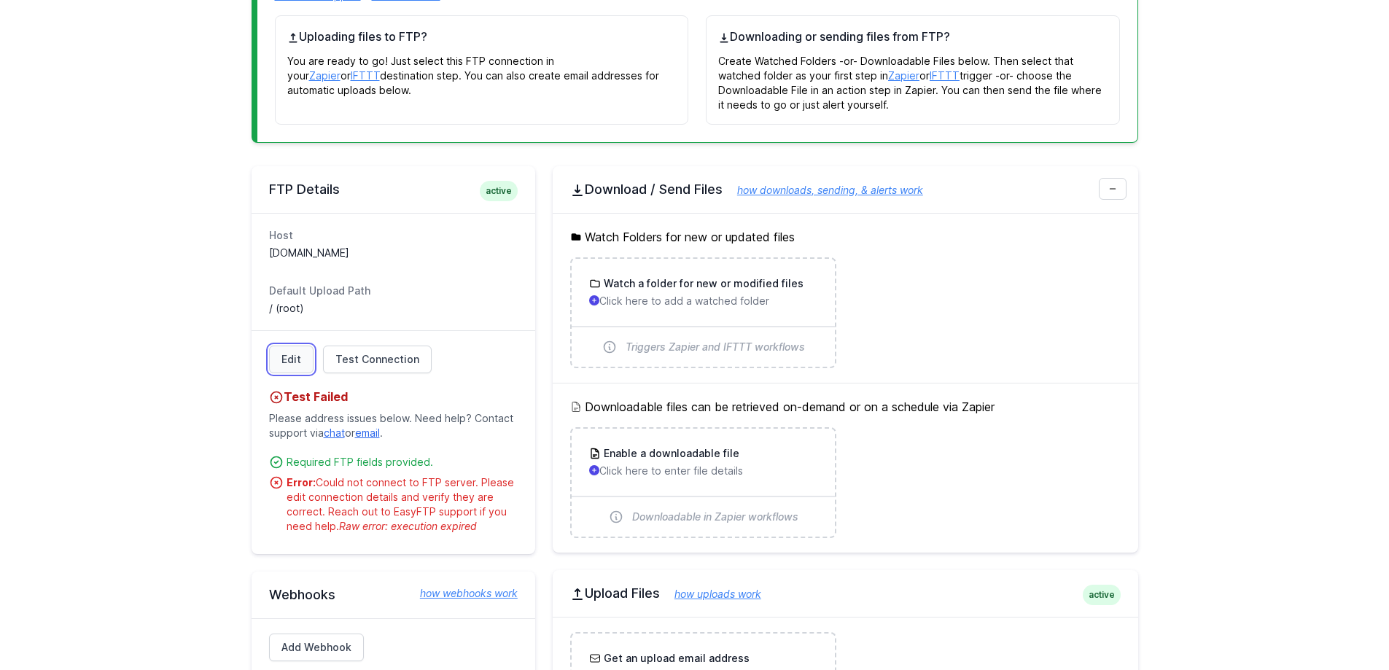
click at [291, 357] on link "Edit" at bounding box center [291, 360] width 44 height 28
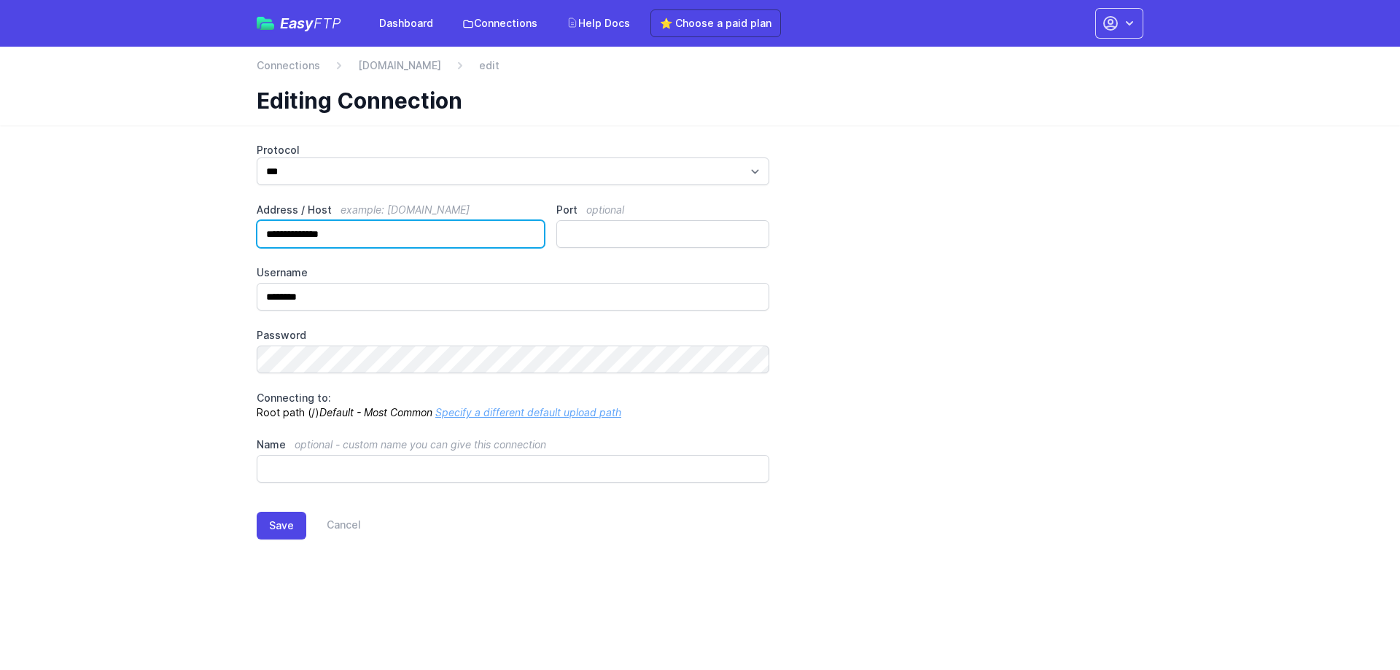
drag, startPoint x: 280, startPoint y: 235, endPoint x: 168, endPoint y: 221, distance: 113.2
click at [165, 230] on main "**********" at bounding box center [700, 352] width 1400 height 455
type input "**********"
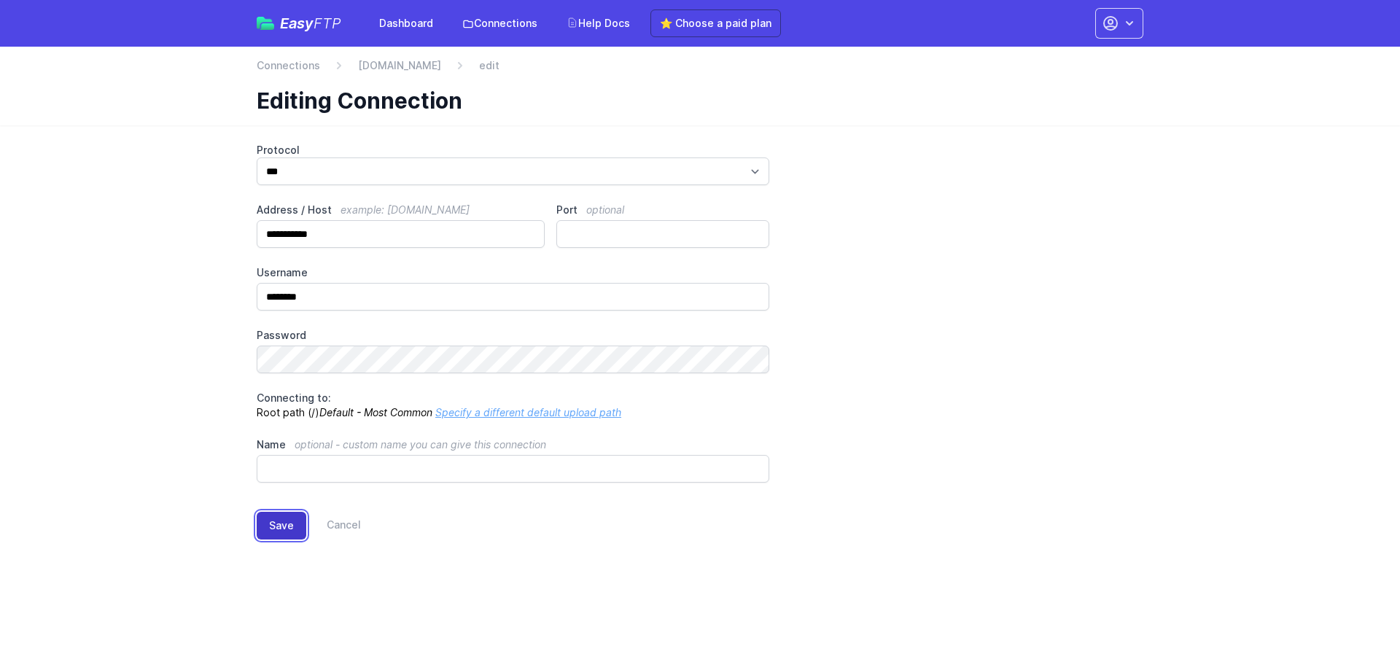
click at [289, 533] on button "Save" at bounding box center [282, 526] width 50 height 28
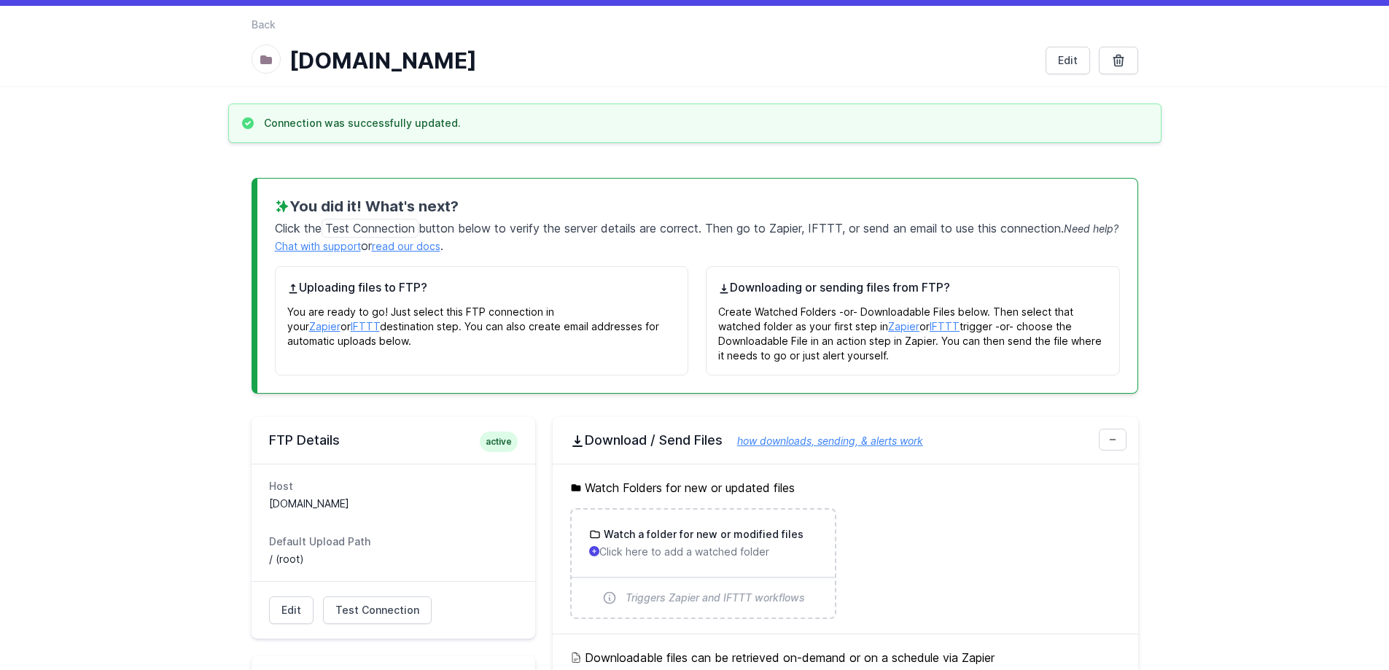
scroll to position [73, 0]
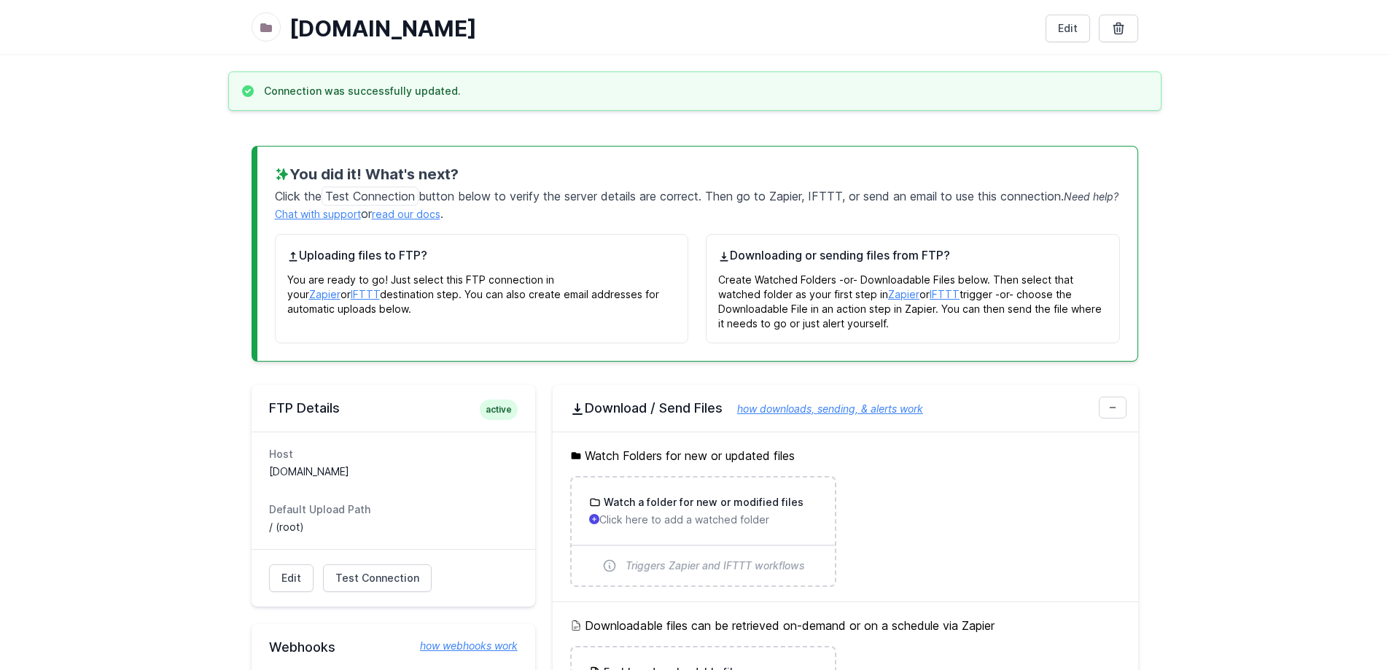
drag, startPoint x: 326, startPoint y: 470, endPoint x: 257, endPoint y: 472, distance: 69.3
click at [257, 472] on div "Host bcsystem.fr Default Upload Path / (root)" at bounding box center [394, 490] width 284 height 117
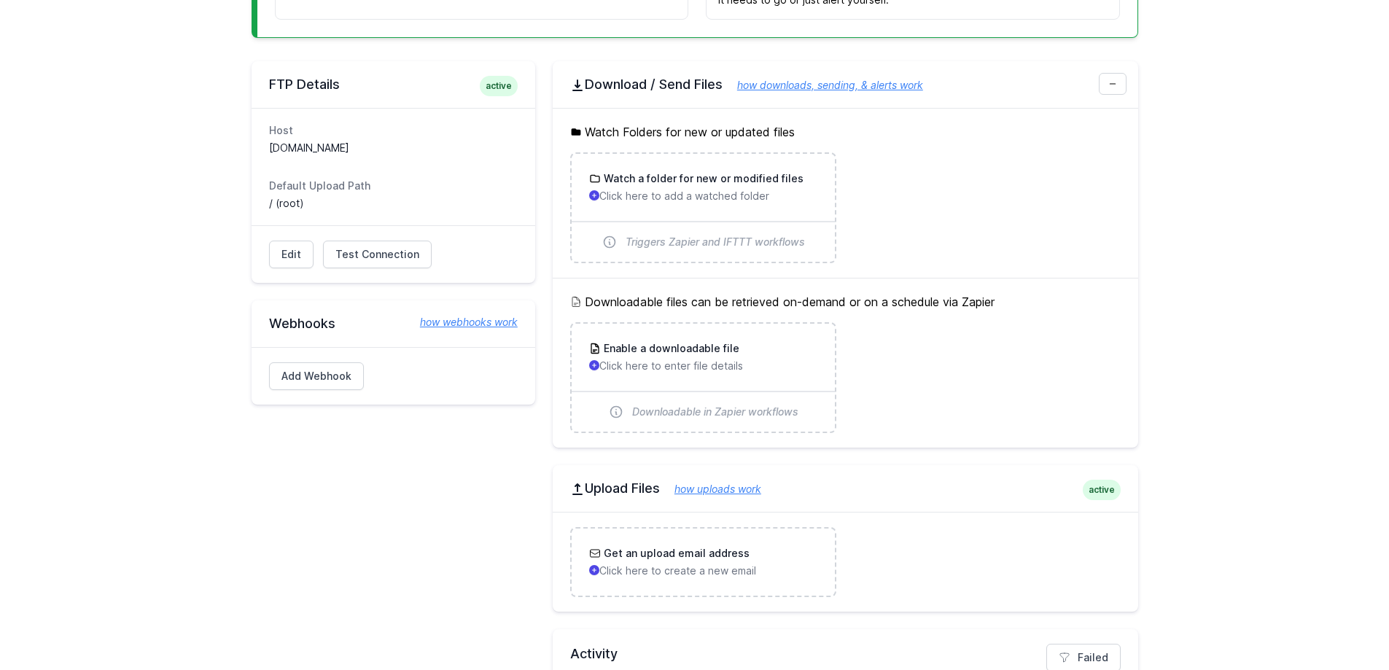
scroll to position [509, 0]
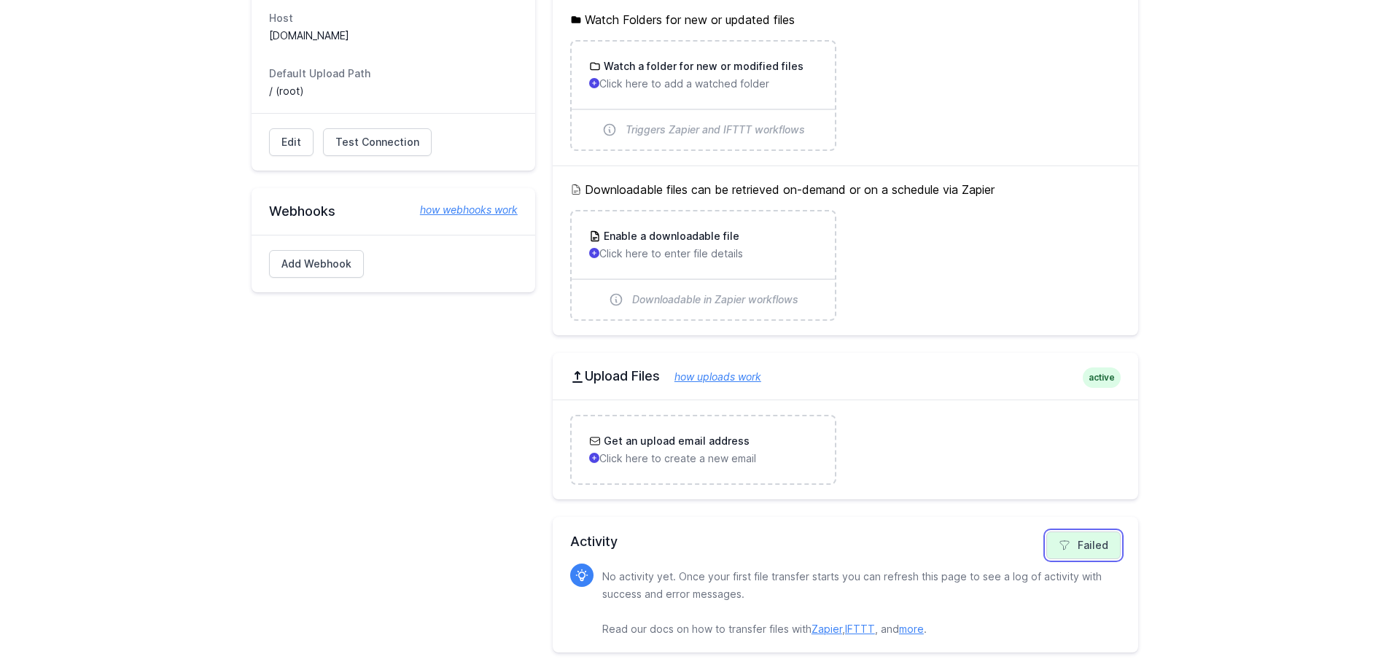
click at [1081, 544] on link "Failed" at bounding box center [1083, 545] width 74 height 28
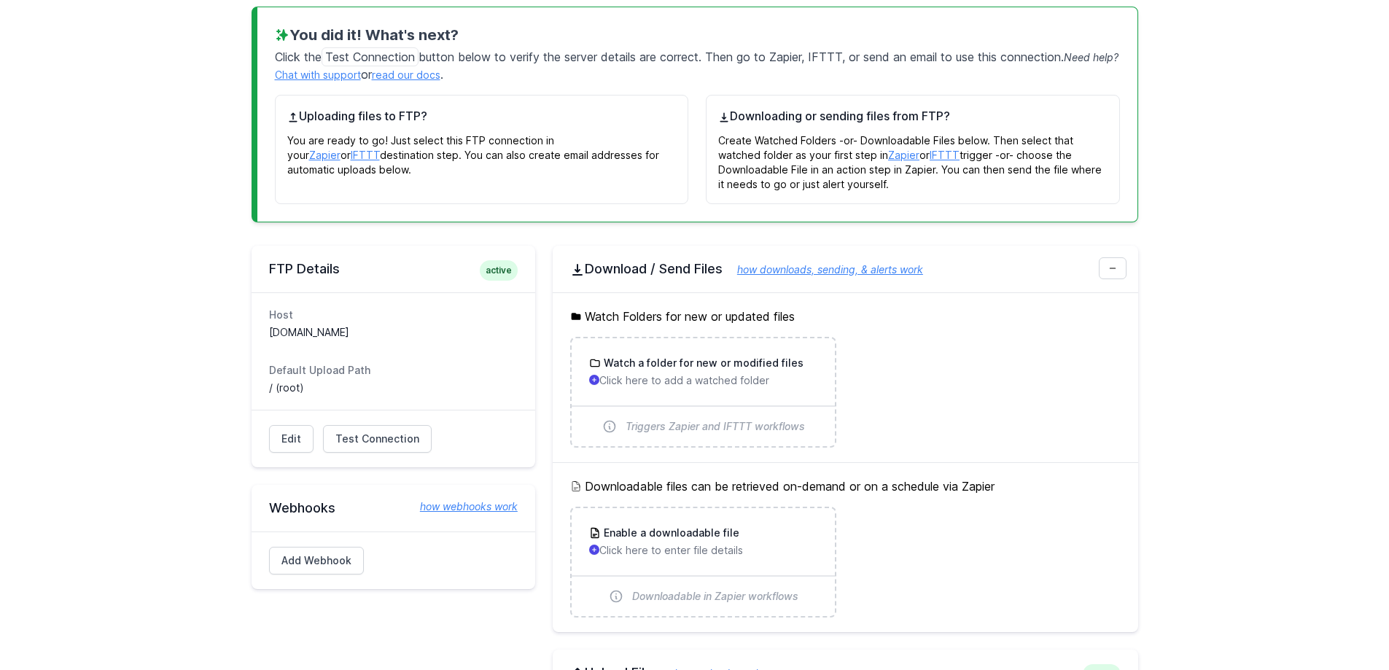
scroll to position [435, 0]
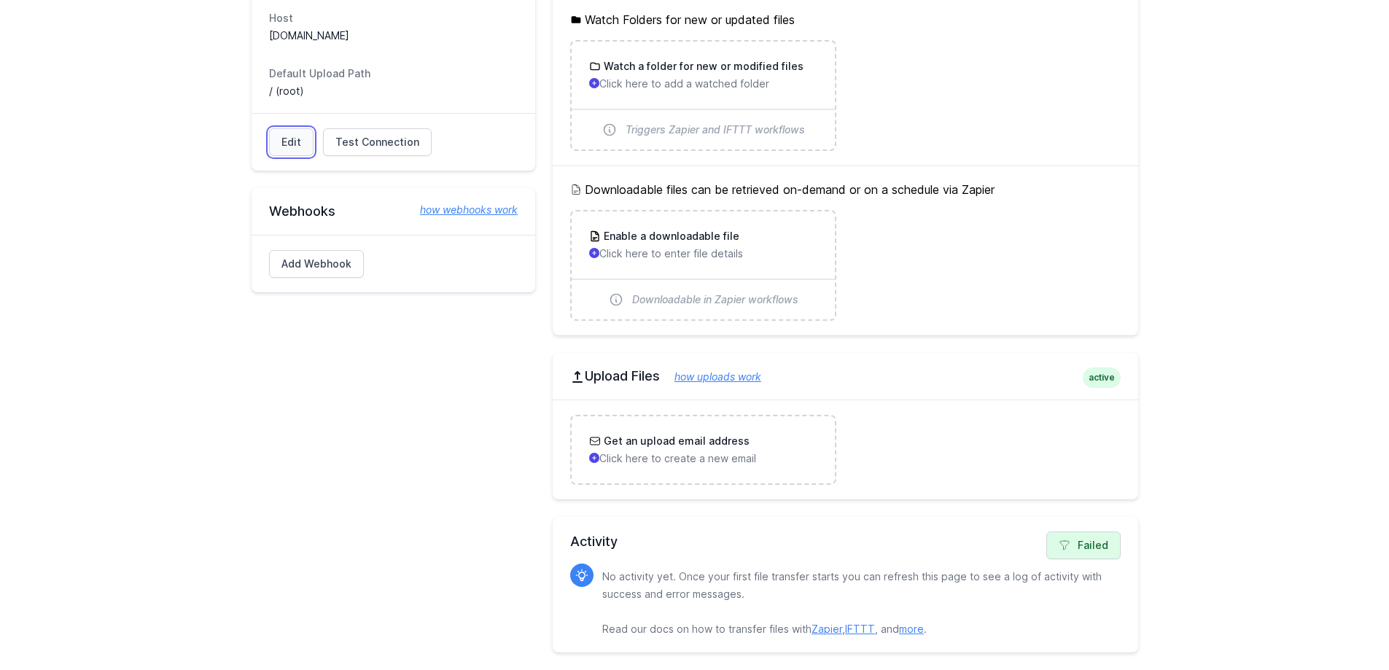
click at [292, 152] on link "Edit" at bounding box center [291, 142] width 44 height 28
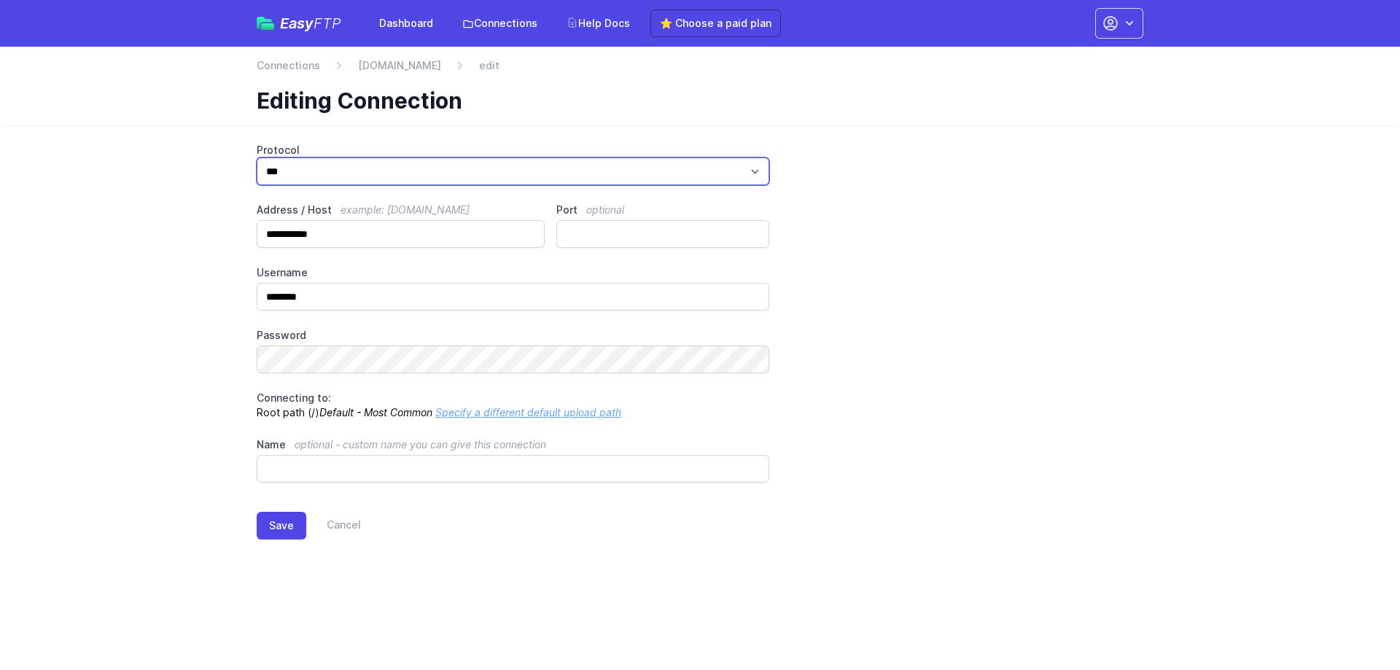
click at [529, 176] on select "*** **** ****" at bounding box center [513, 171] width 513 height 28
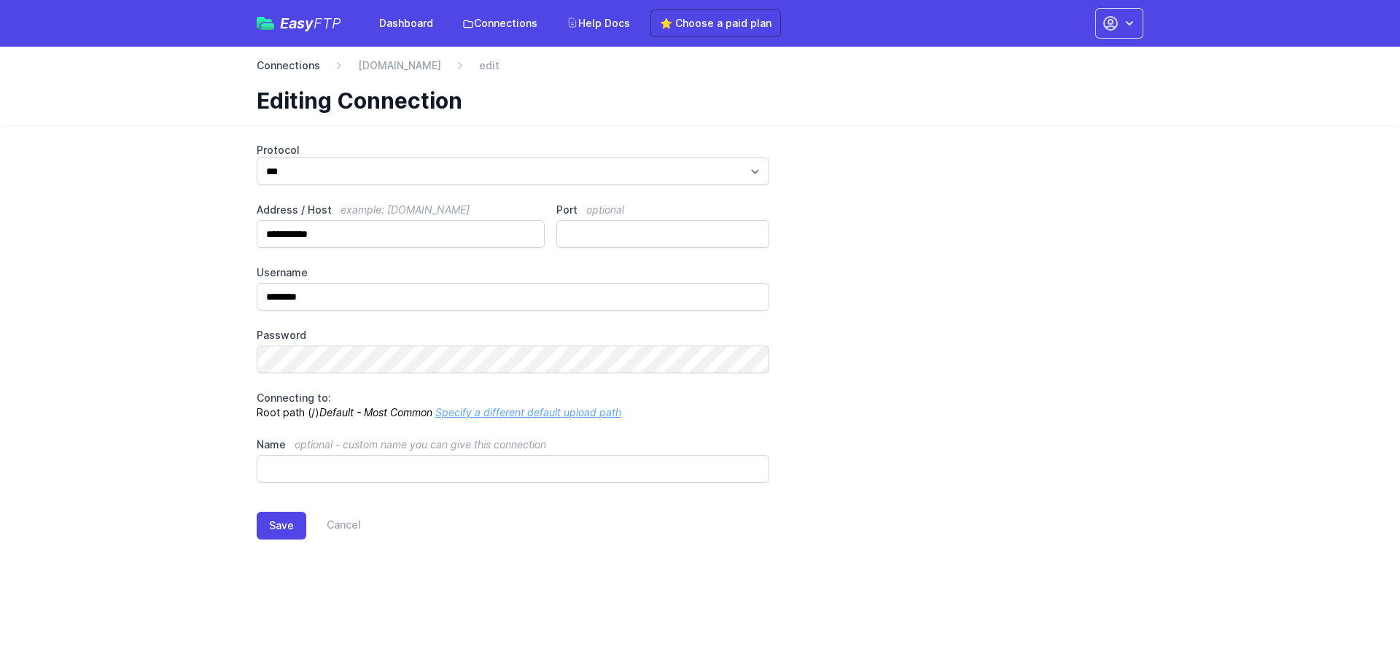
click at [288, 59] on link "Connections" at bounding box center [288, 65] width 63 height 15
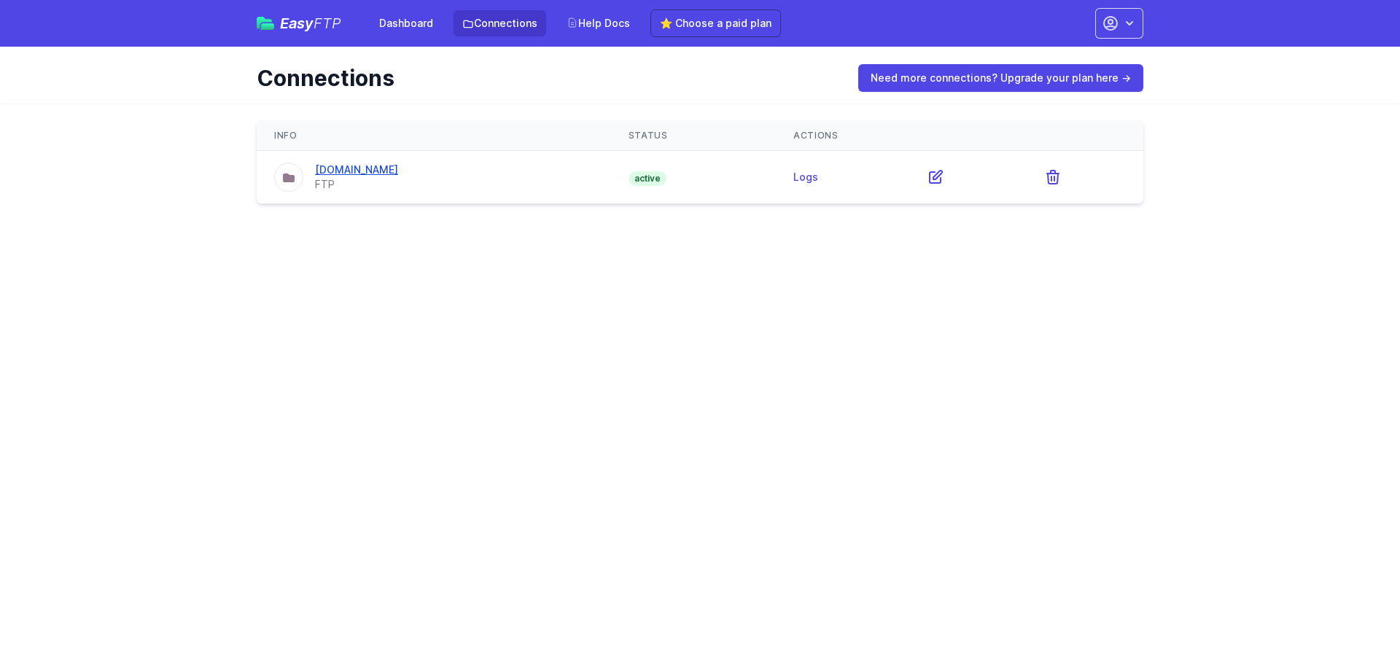
click at [336, 176] on div "[DOMAIN_NAME]" at bounding box center [356, 170] width 83 height 15
click at [586, 23] on link "Help Docs" at bounding box center [598, 23] width 81 height 26
click at [1044, 182] on icon at bounding box center [1052, 176] width 17 height 17
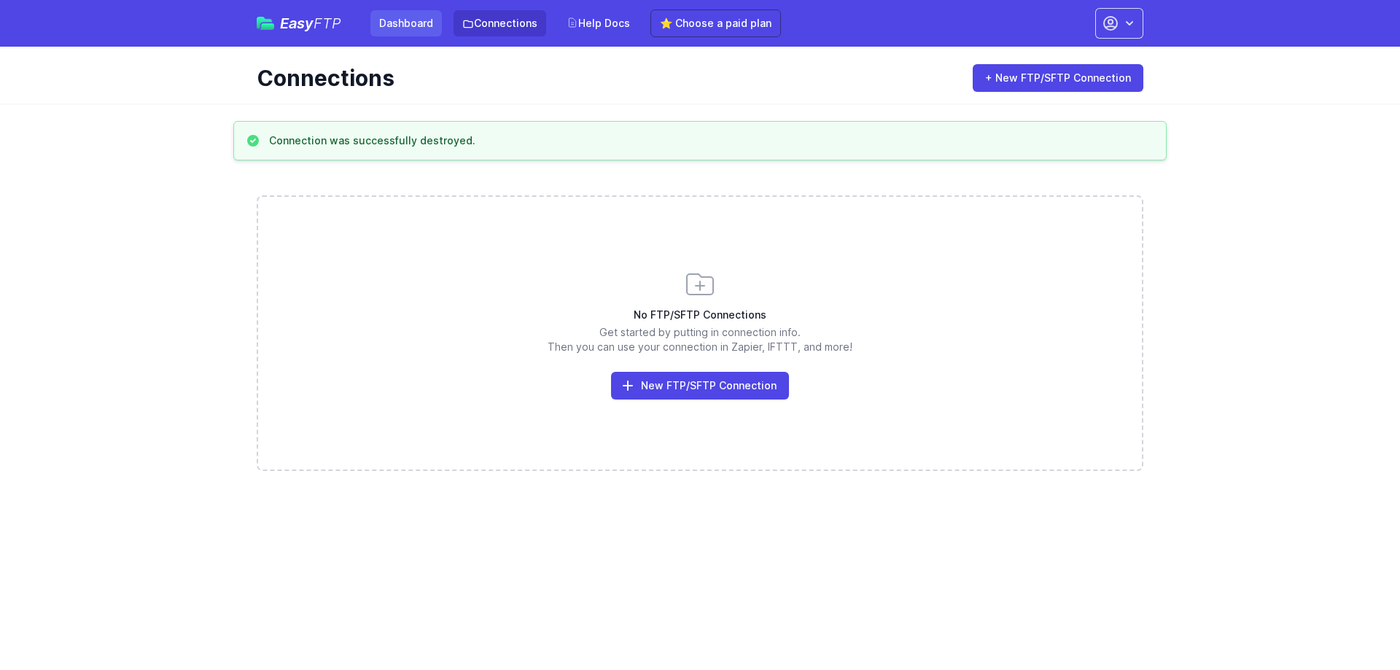
click at [422, 28] on link "Dashboard" at bounding box center [405, 23] width 71 height 26
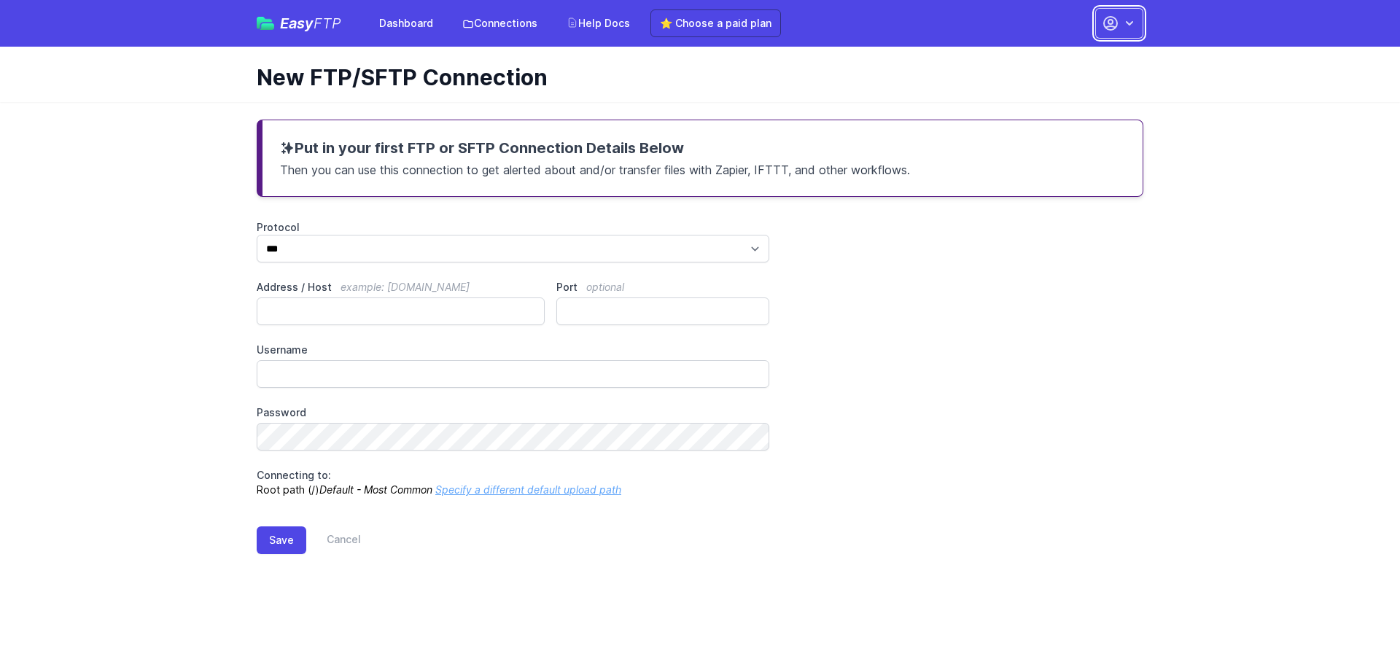
click at [1113, 22] on icon "button" at bounding box center [1110, 23] width 13 height 13
click at [1064, 84] on link "Your Profile" at bounding box center [1073, 87] width 140 height 26
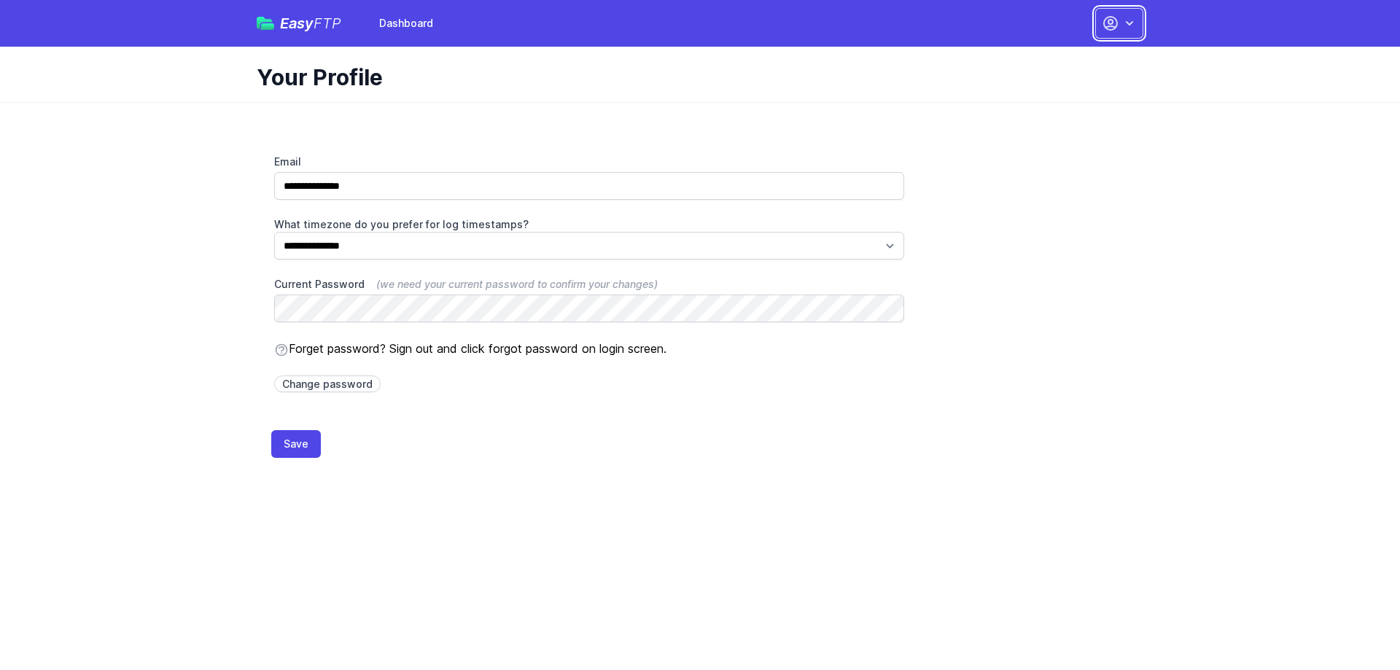
click at [1127, 21] on icon "button" at bounding box center [1129, 23] width 15 height 15
click at [1086, 58] on link "Dashboard" at bounding box center [1073, 60] width 140 height 26
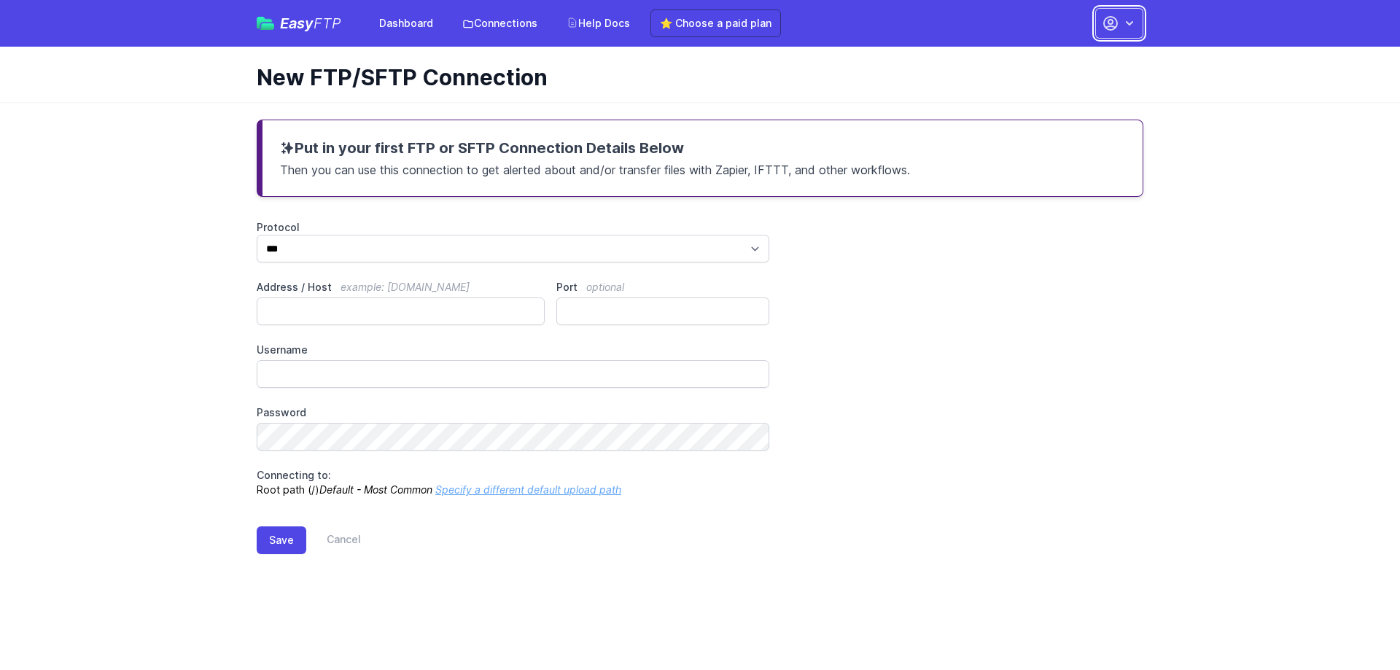
click at [1116, 20] on icon "button" at bounding box center [1110, 23] width 13 height 13
click at [1073, 60] on link "Account Settings" at bounding box center [1073, 60] width 140 height 26
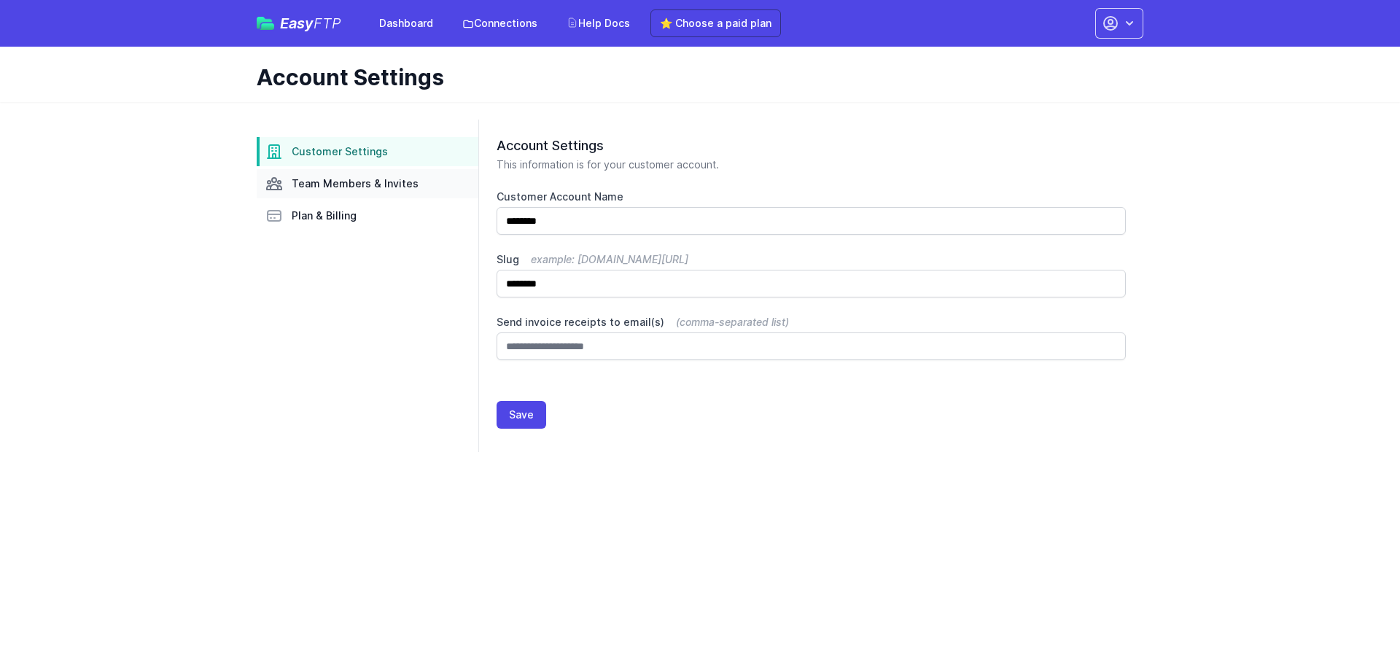
click at [397, 191] on link "Team Members & Invites" at bounding box center [368, 183] width 222 height 29
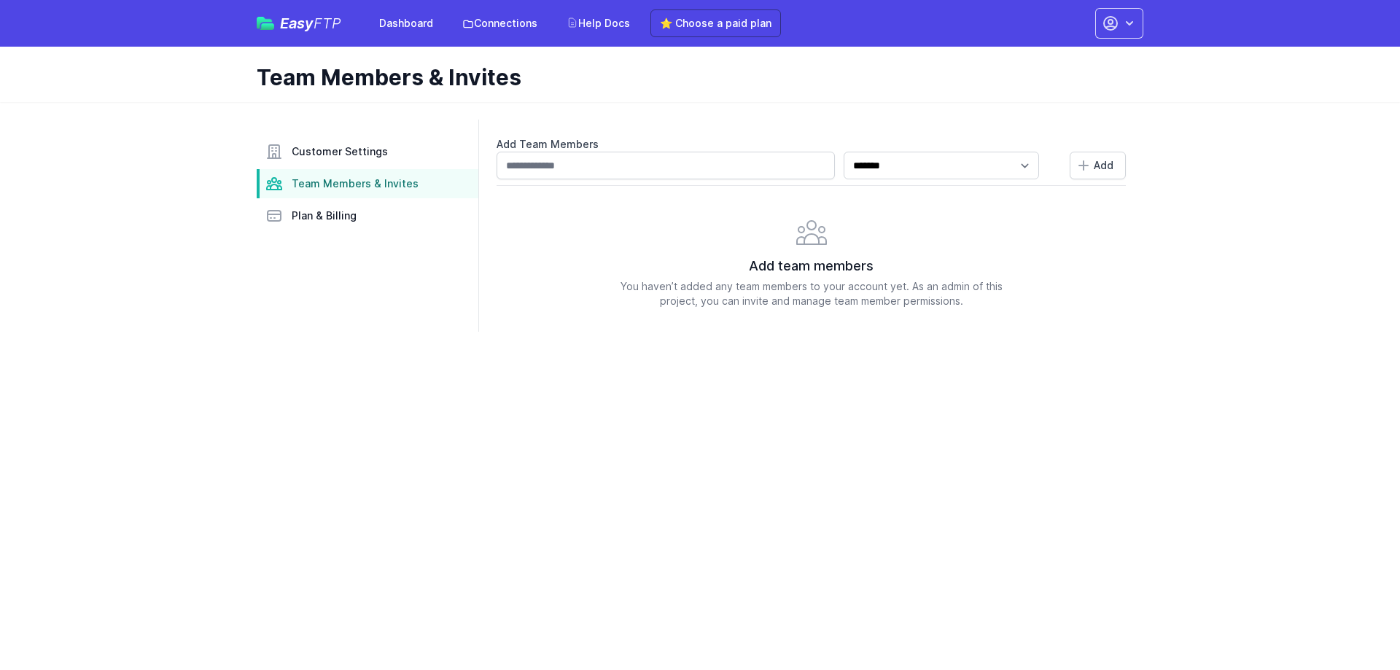
click at [372, 209] on link "Plan & Billing" at bounding box center [368, 215] width 222 height 29
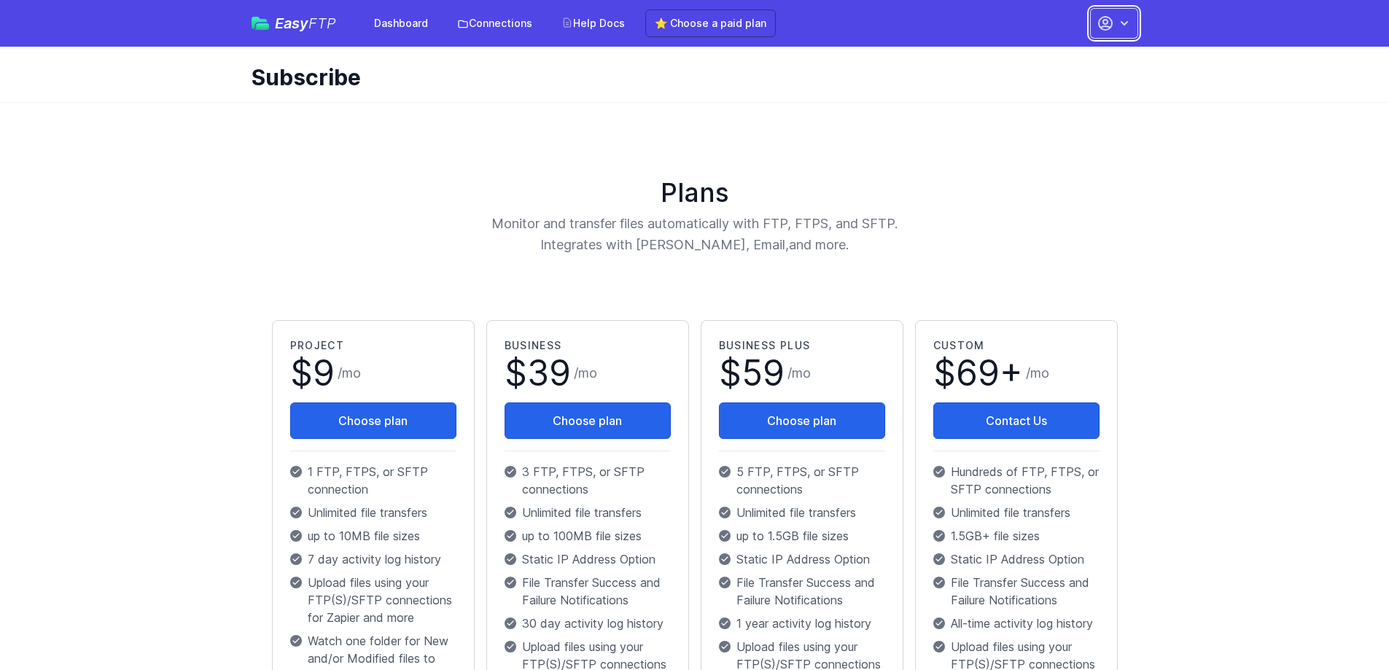
click at [1122, 22] on icon "button" at bounding box center [1124, 23] width 15 height 15
click at [1064, 83] on link "Your Profile" at bounding box center [1068, 87] width 140 height 26
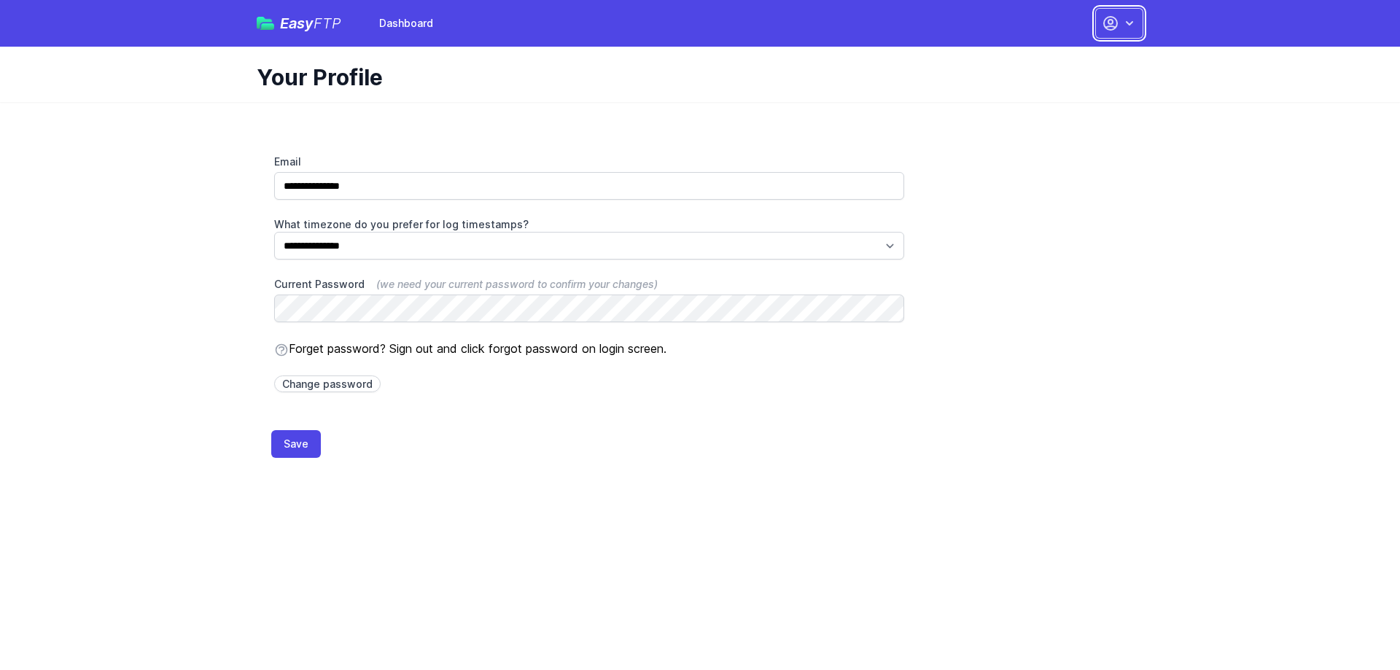
click at [1121, 32] on button "button" at bounding box center [1119, 23] width 48 height 31
click at [1083, 64] on link "Dashboard" at bounding box center [1073, 60] width 140 height 26
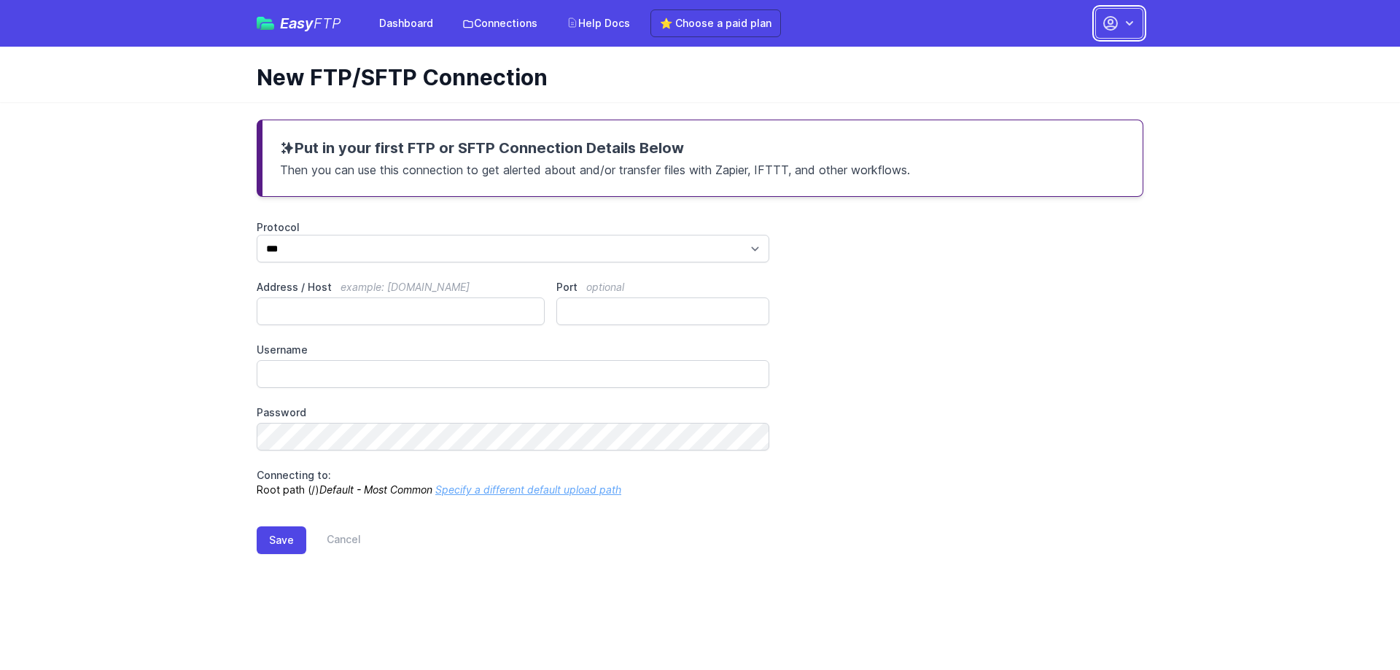
click at [1126, 23] on icon "button" at bounding box center [1129, 23] width 15 height 15
click at [1090, 165] on link "Sign out" at bounding box center [1073, 165] width 140 height 26
